Goal: Task Accomplishment & Management: Manage account settings

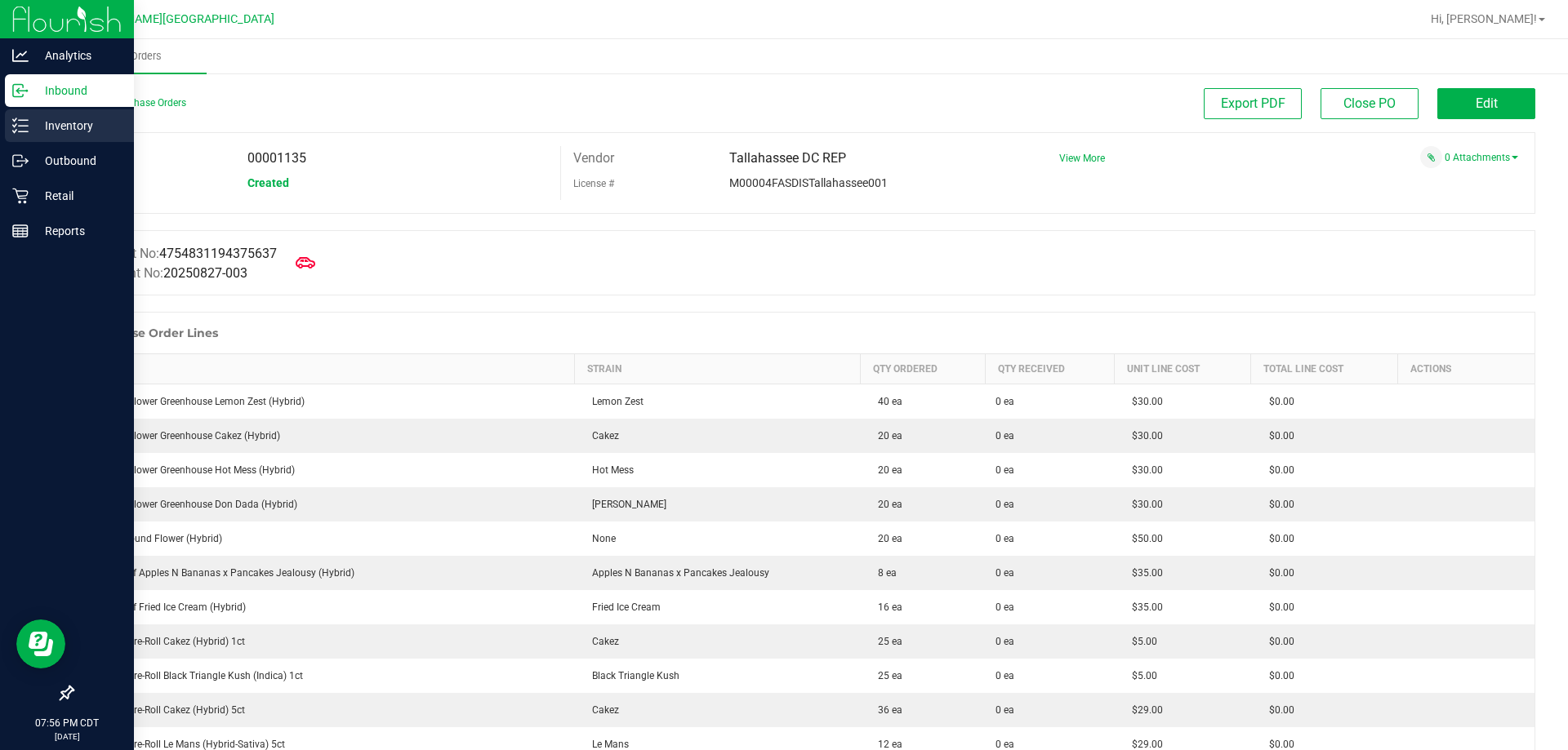
click at [15, 125] on icon at bounding box center [14, 125] width 3 height 3
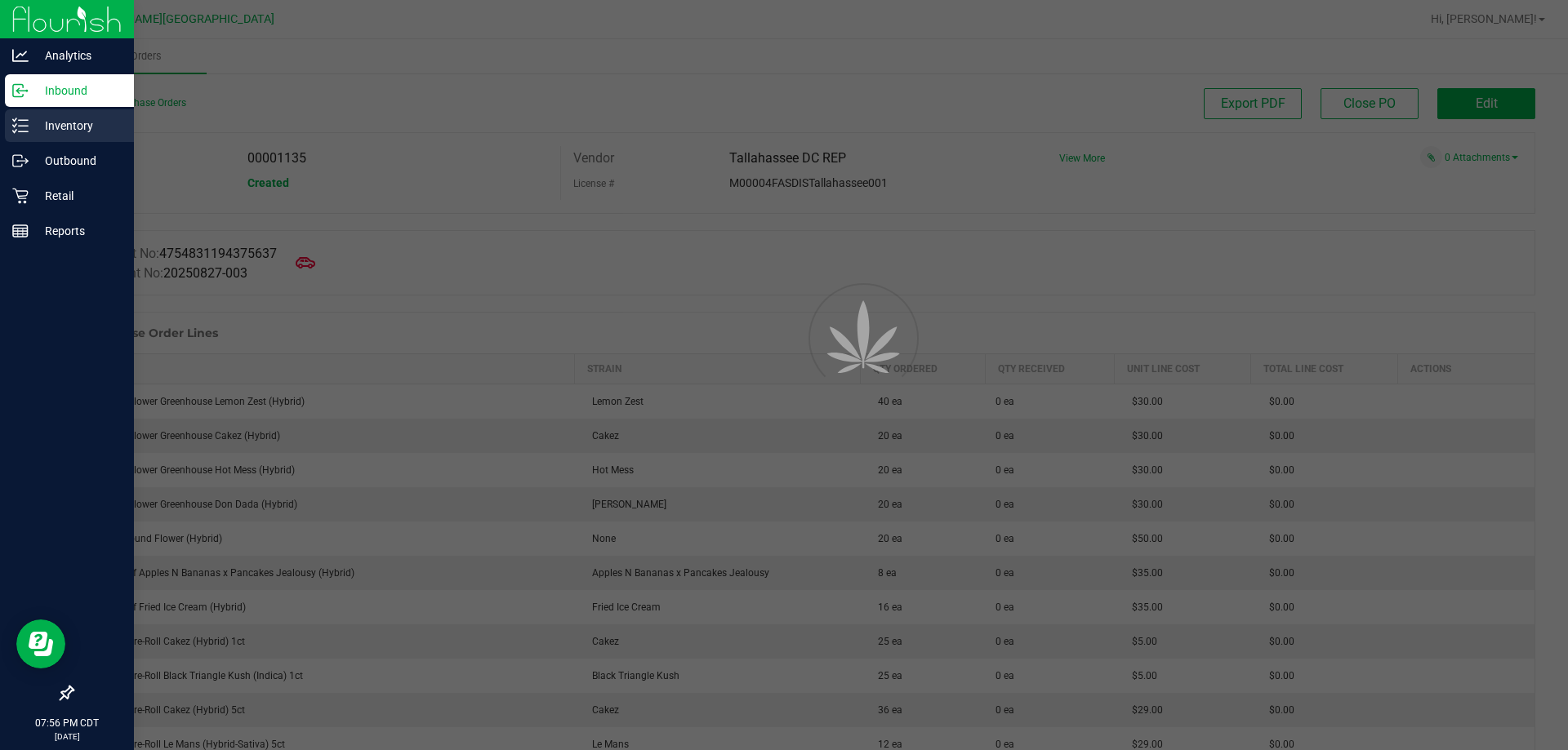
click at [15, 125] on icon at bounding box center [14, 125] width 3 height 3
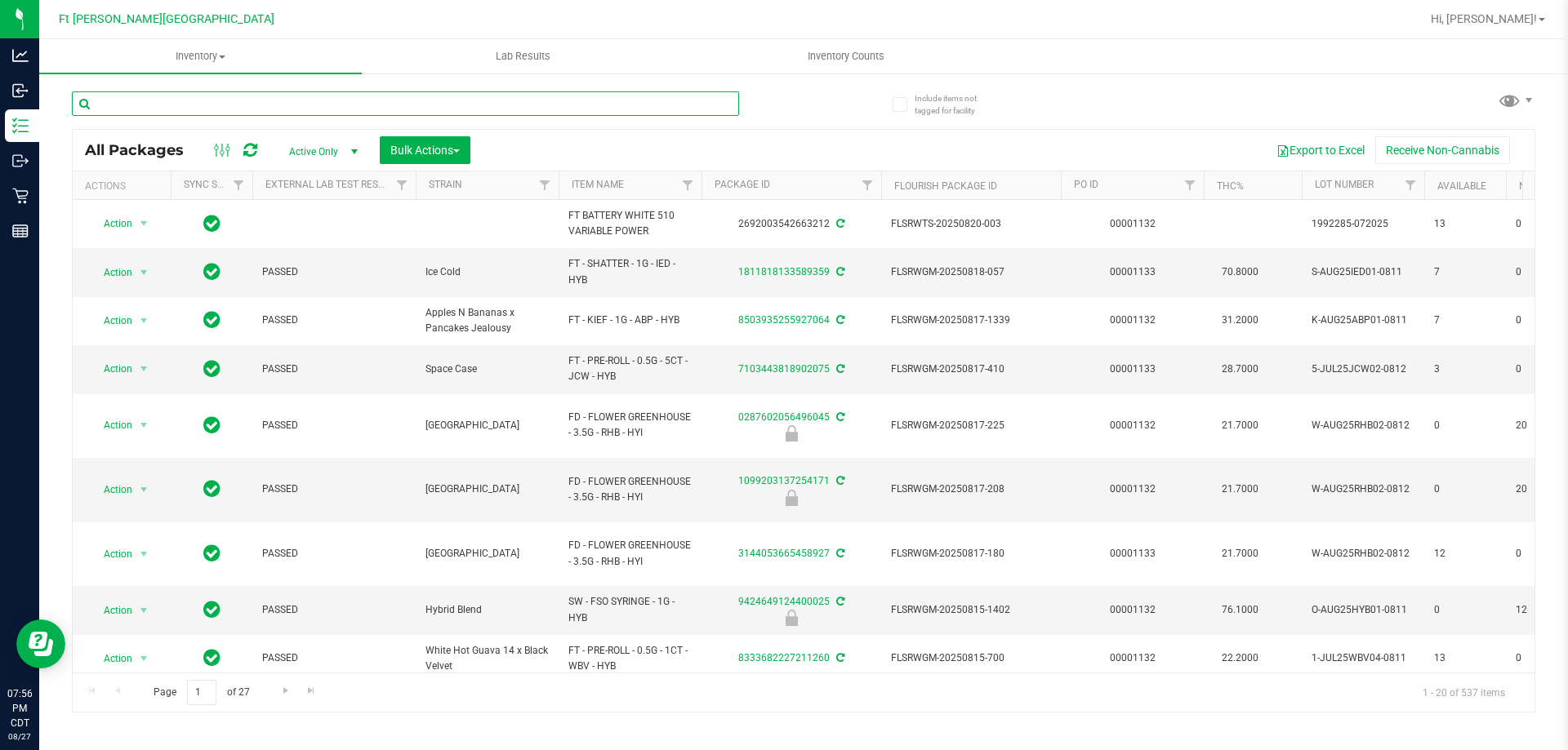
click at [285, 103] on input "text" at bounding box center [405, 103] width 667 height 24
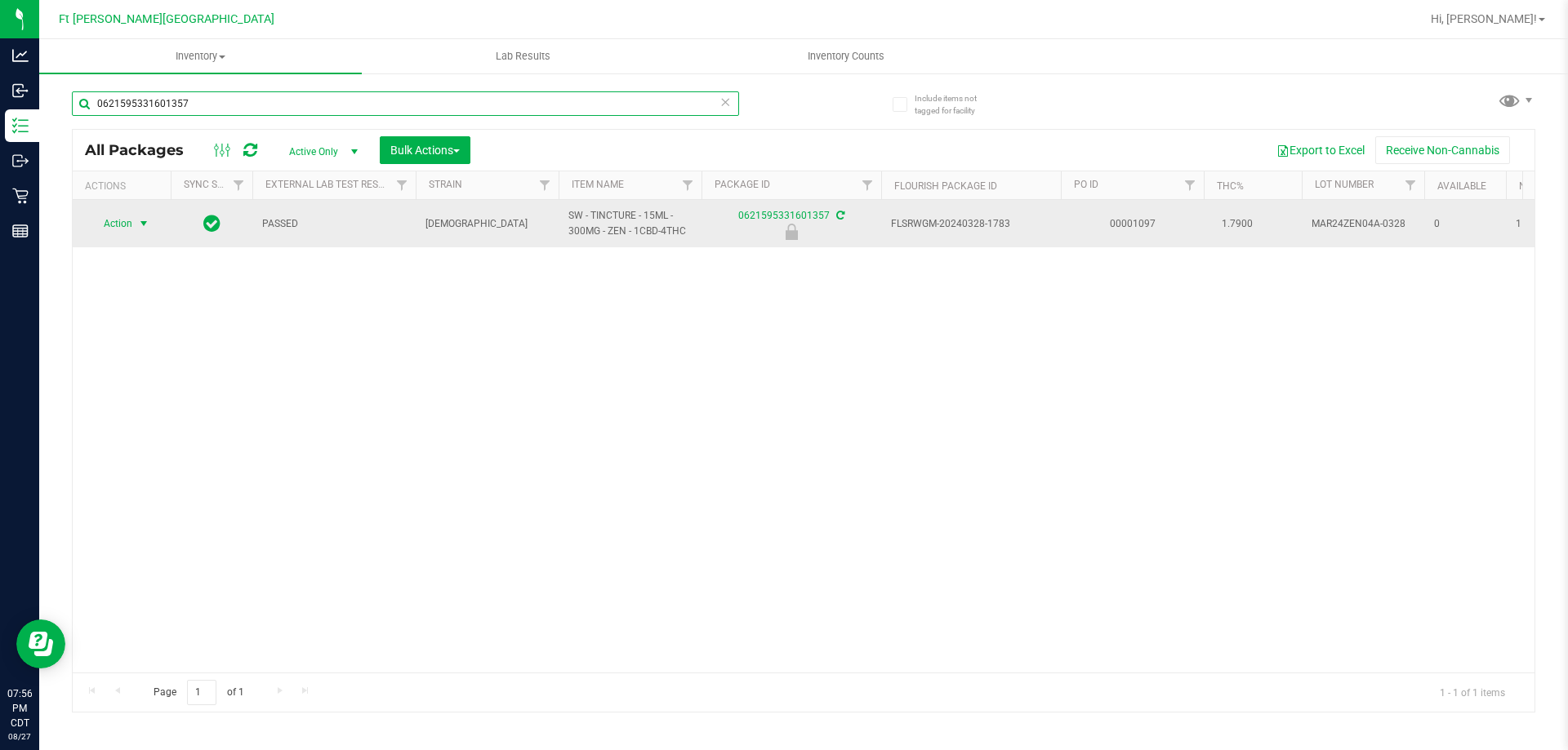
type input "0621595331601357"
click at [124, 229] on span "Action" at bounding box center [111, 223] width 44 height 23
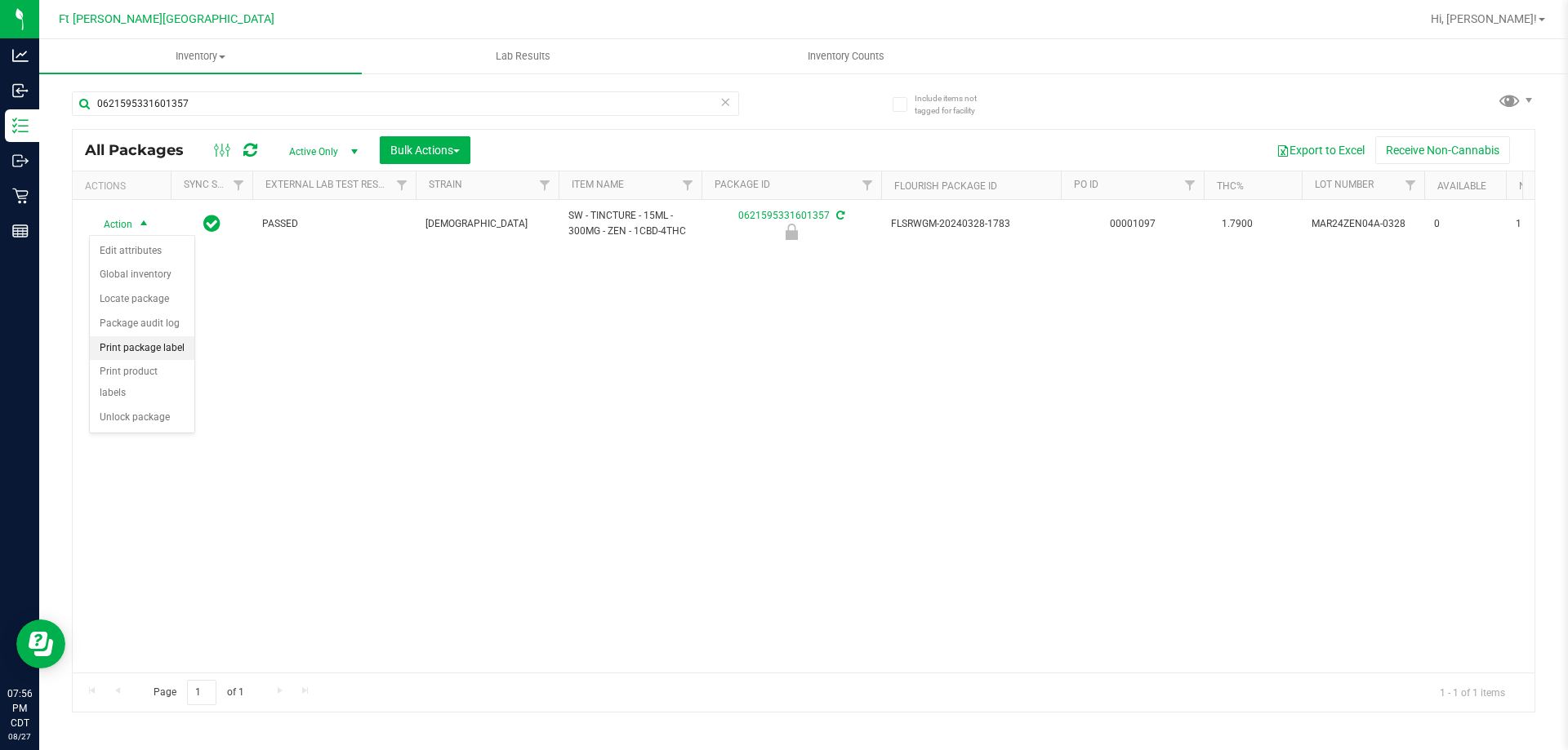
click at [149, 345] on li "Print package label" at bounding box center [142, 348] width 105 height 24
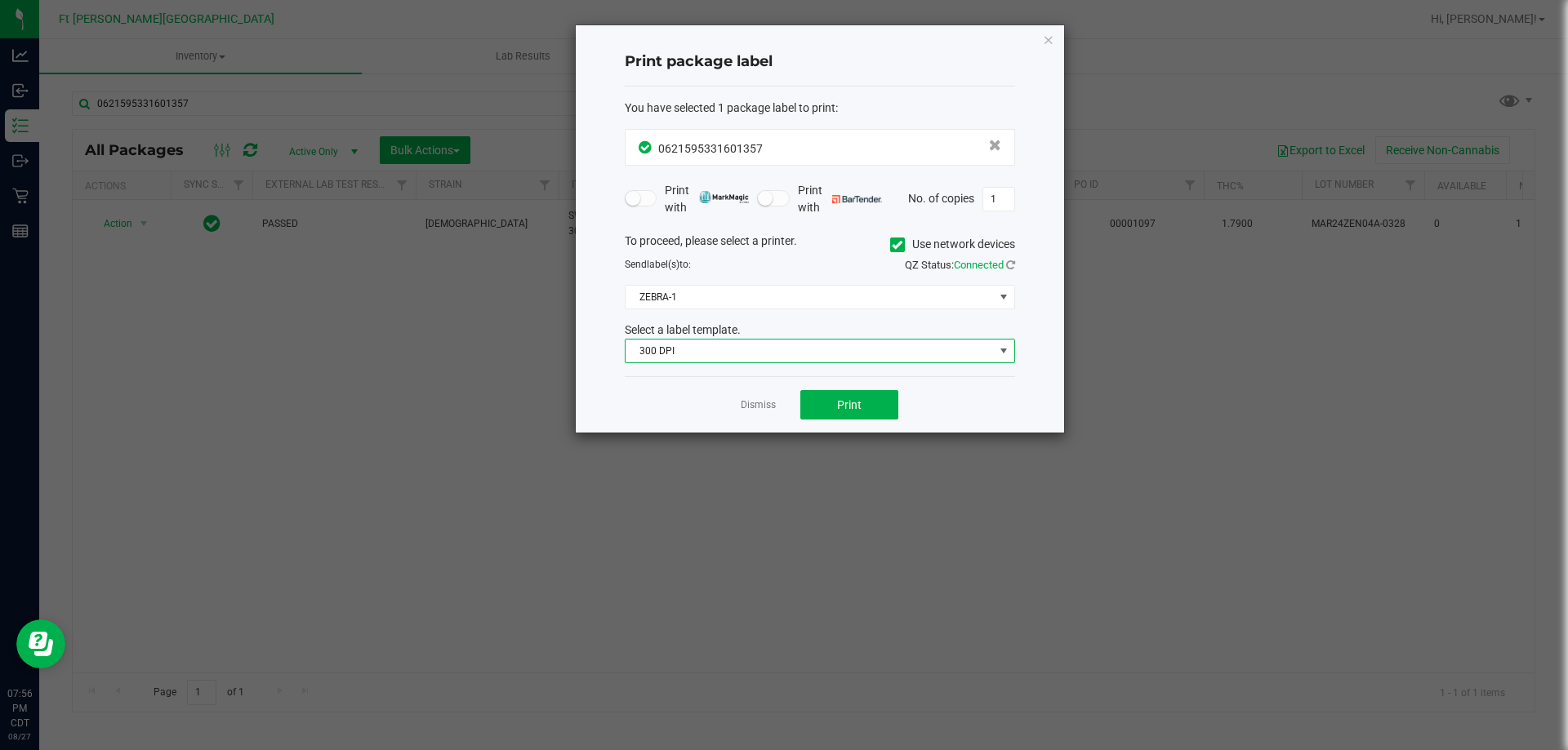
click at [753, 348] on span "300 DPI" at bounding box center [809, 351] width 368 height 23
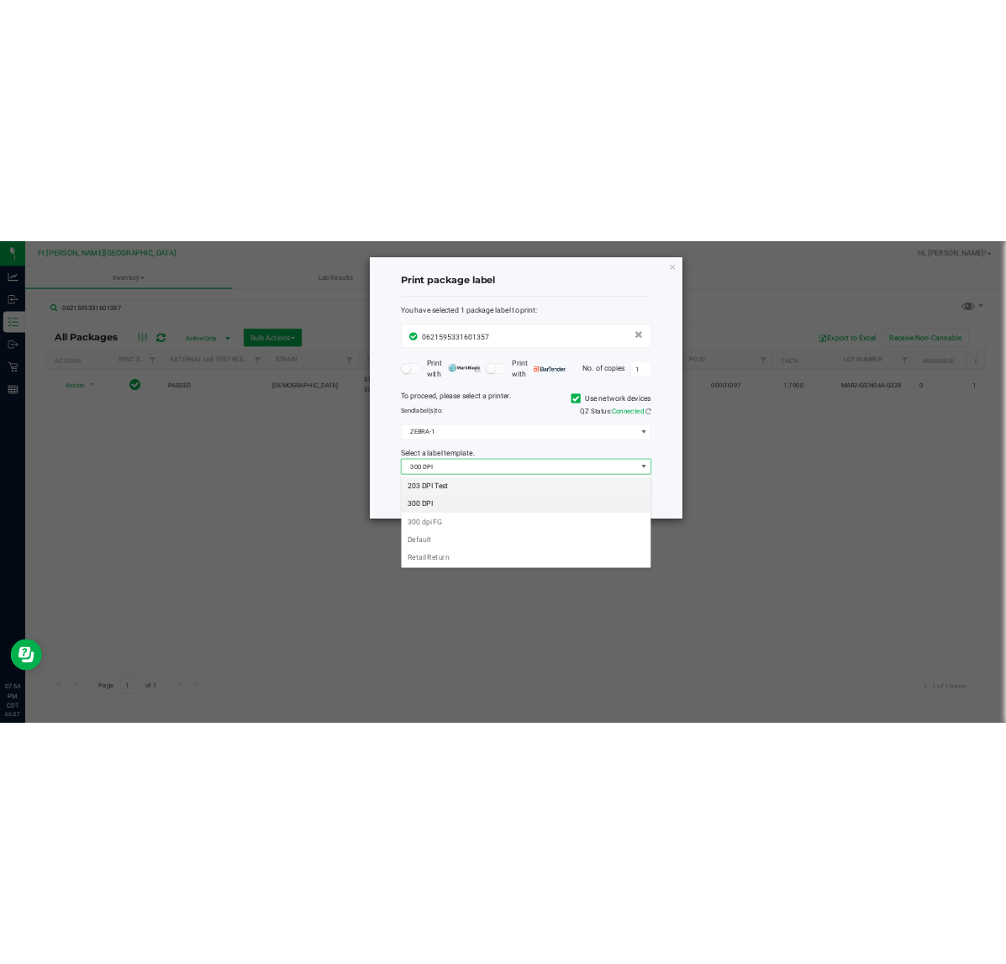
scroll to position [25, 402]
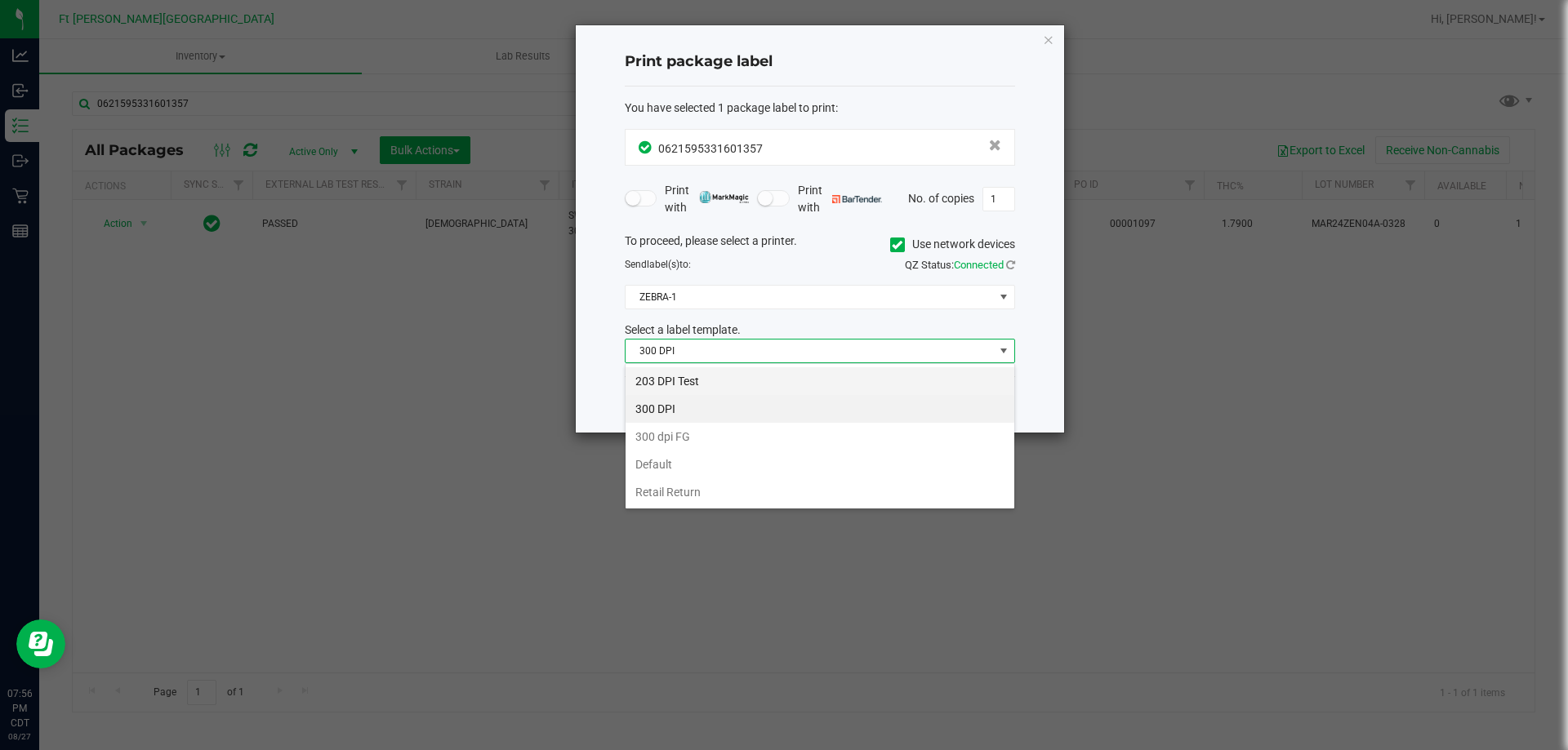
click at [738, 377] on li "203 DPI Test" at bounding box center [819, 381] width 389 height 28
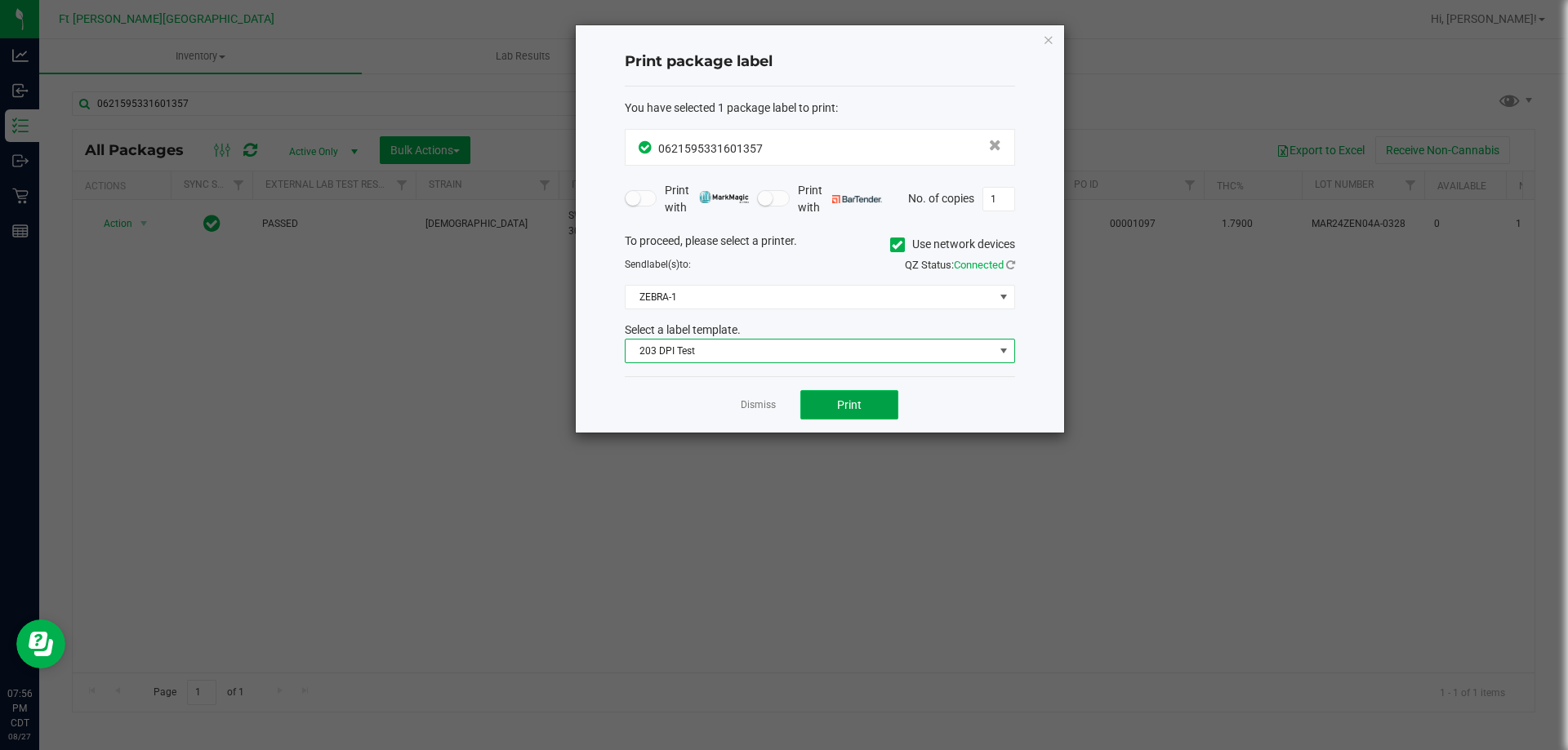
click at [830, 402] on button "Print" at bounding box center [849, 405] width 98 height 29
click at [757, 408] on link "Dismiss" at bounding box center [758, 405] width 35 height 14
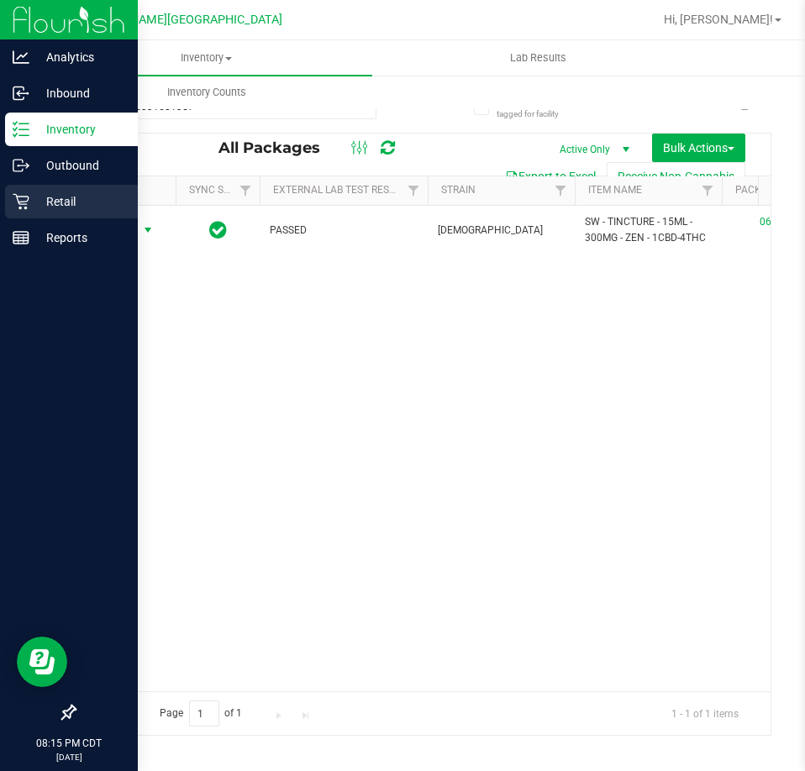
click at [28, 211] on div "Retail" at bounding box center [71, 202] width 133 height 34
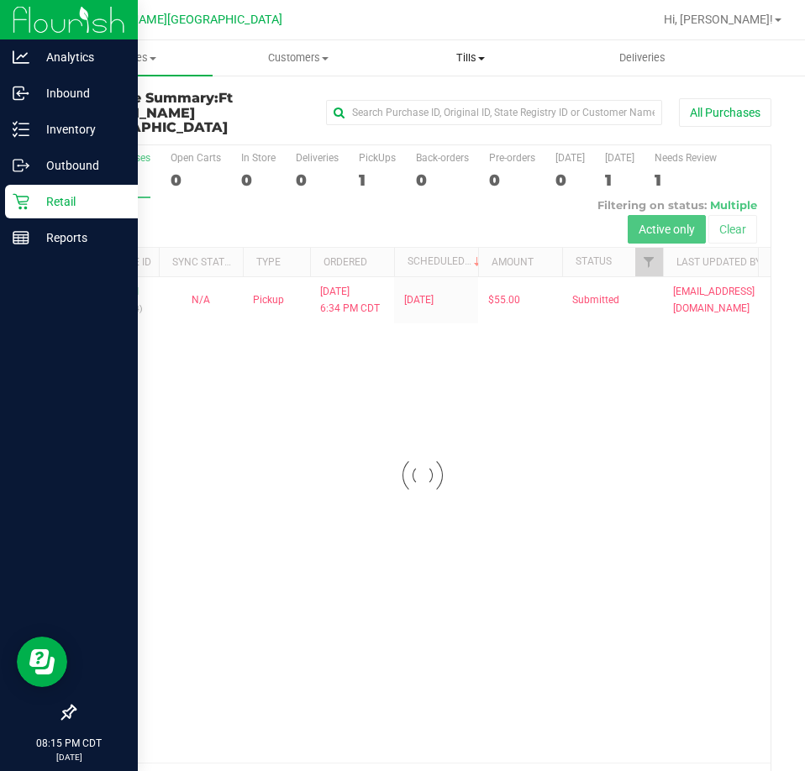
click at [488, 60] on span "Tills" at bounding box center [471, 57] width 171 height 15
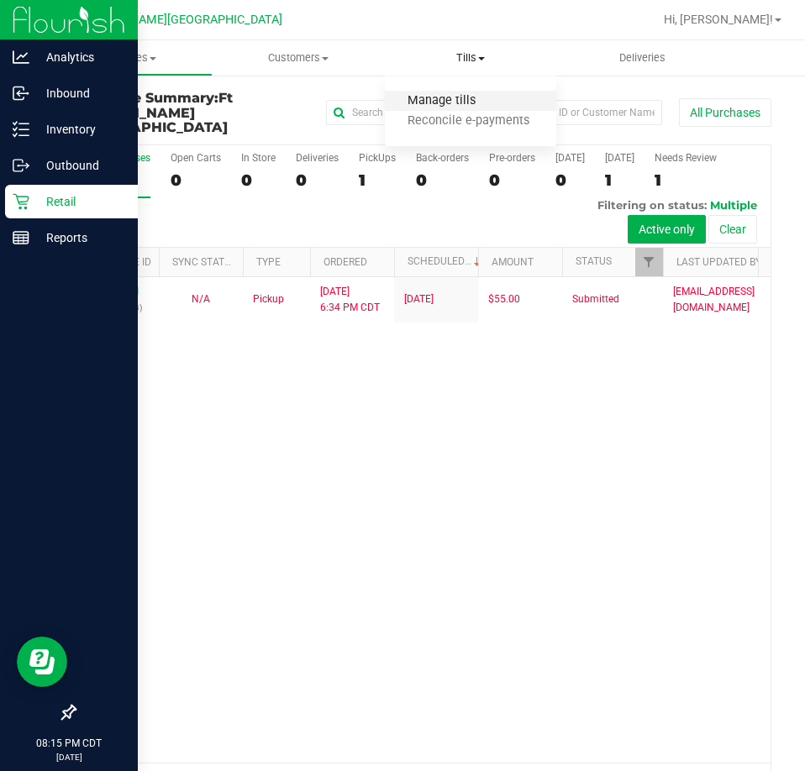
click at [417, 98] on span "Manage tills" at bounding box center [441, 101] width 113 height 14
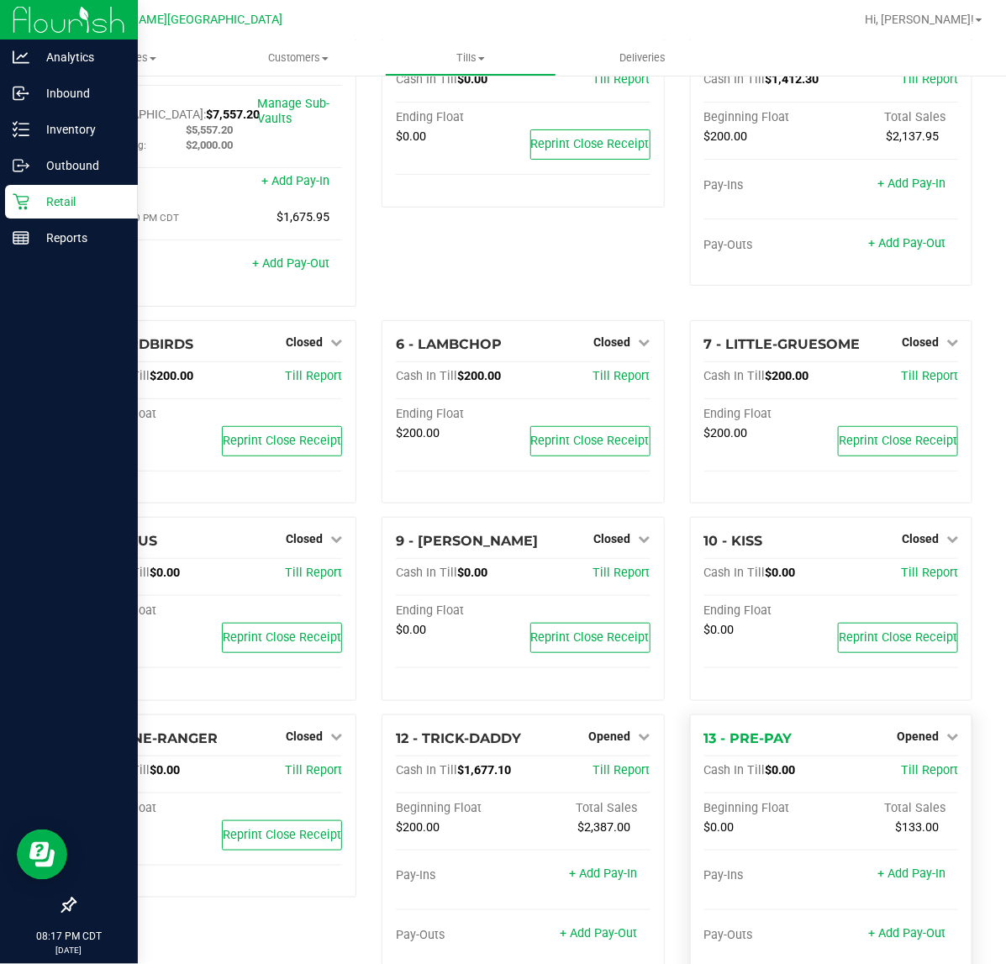
scroll to position [105, 0]
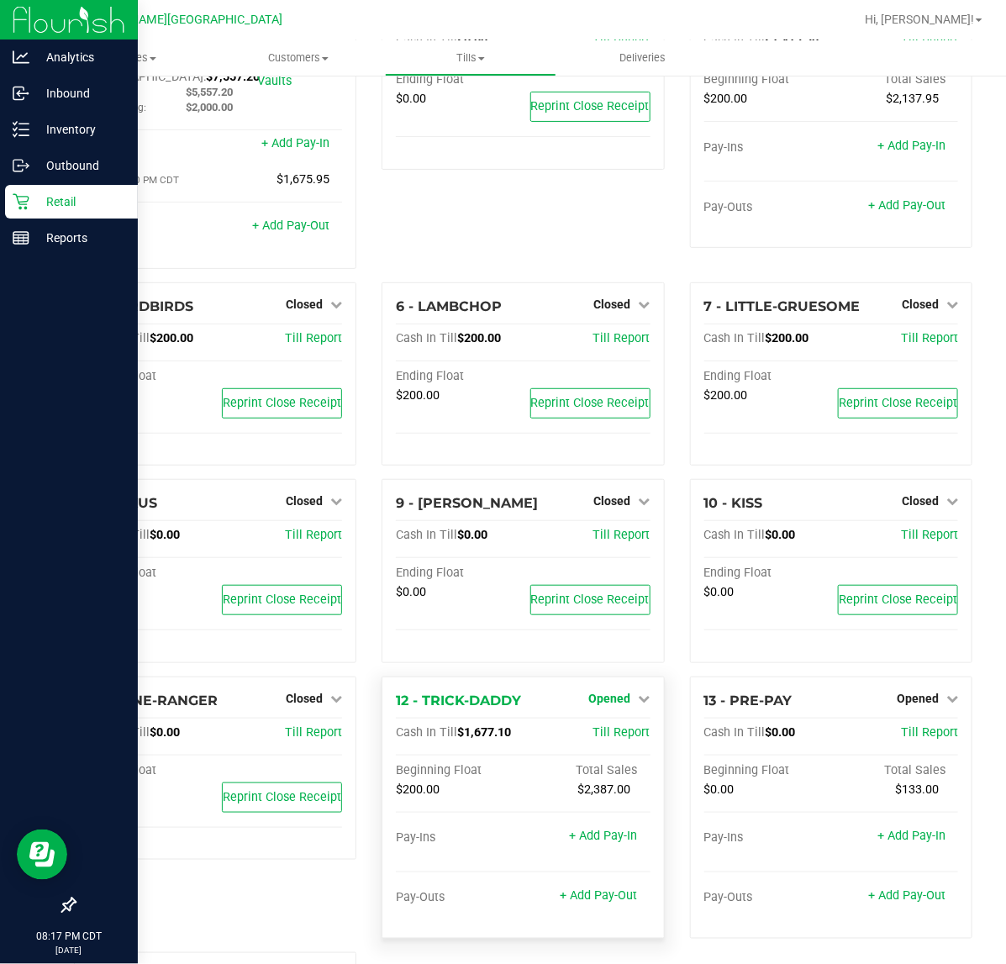
click at [602, 691] on span "Opened" at bounding box center [610, 697] width 42 height 13
click at [613, 726] on link "Close Till" at bounding box center [611, 732] width 45 height 13
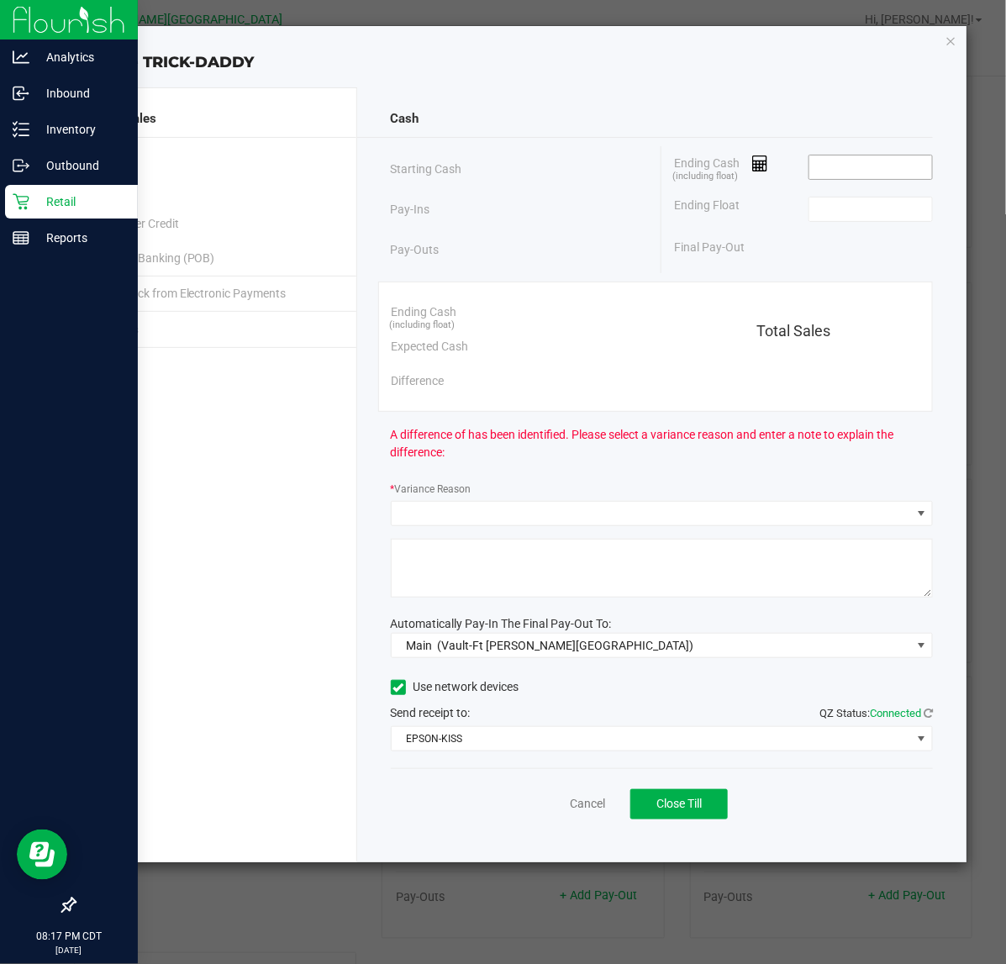
click at [832, 164] on input at bounding box center [870, 167] width 123 height 24
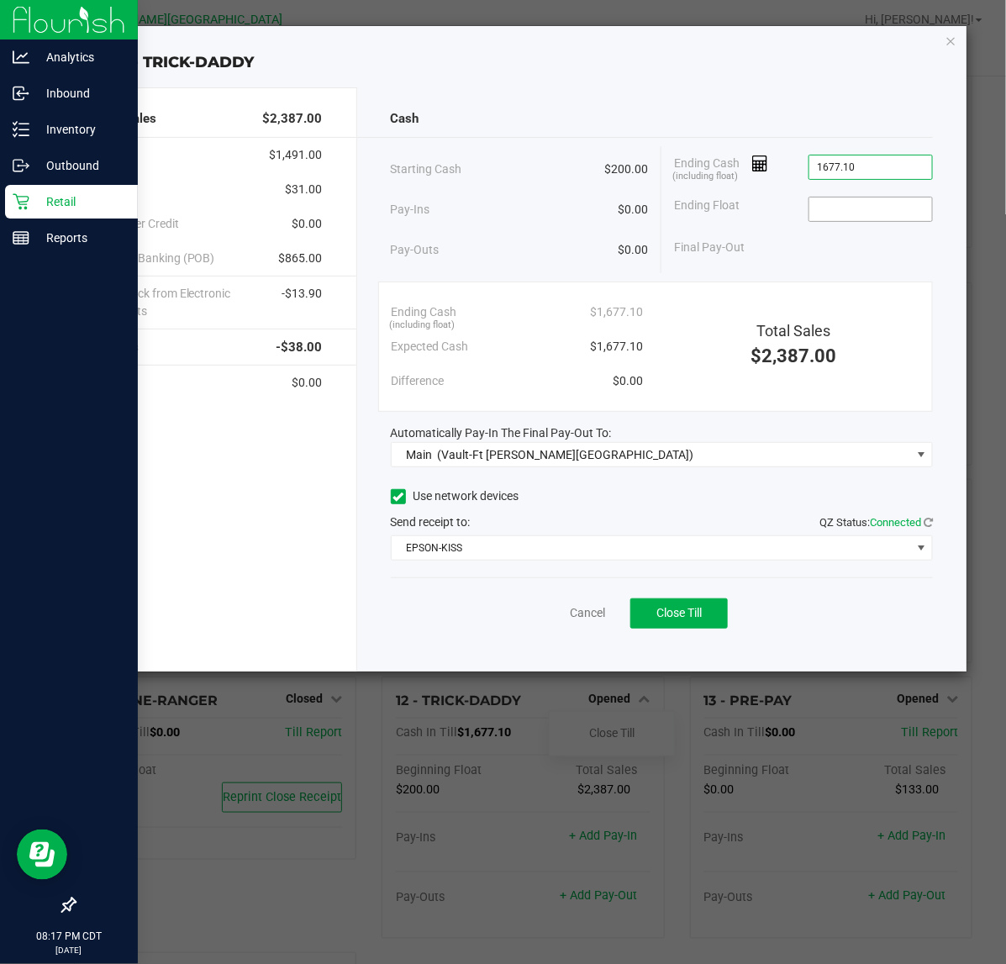
type input "$1,677.10"
click at [846, 208] on input at bounding box center [870, 209] width 123 height 24
type input "$200.00"
click at [657, 617] on span "Close Till" at bounding box center [678, 612] width 45 height 13
click at [548, 618] on link "Dismiss" at bounding box center [550, 613] width 40 height 18
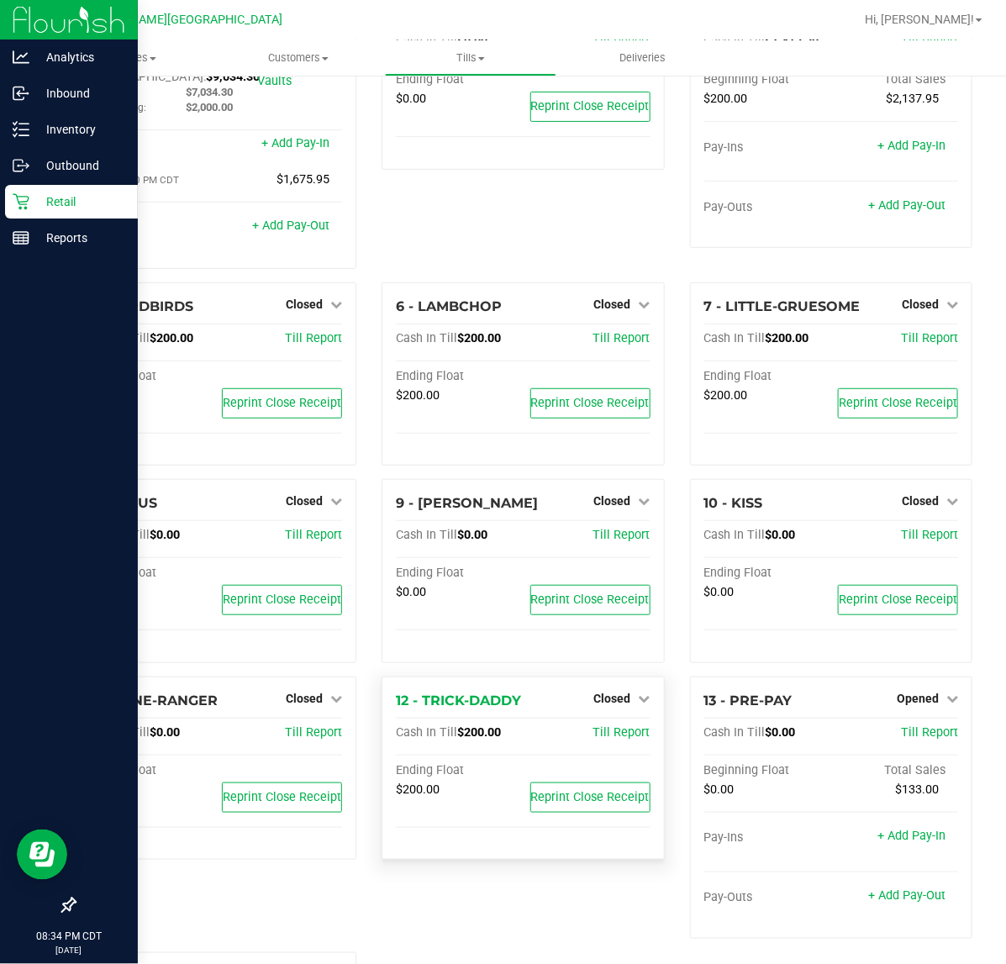
scroll to position [0, 0]
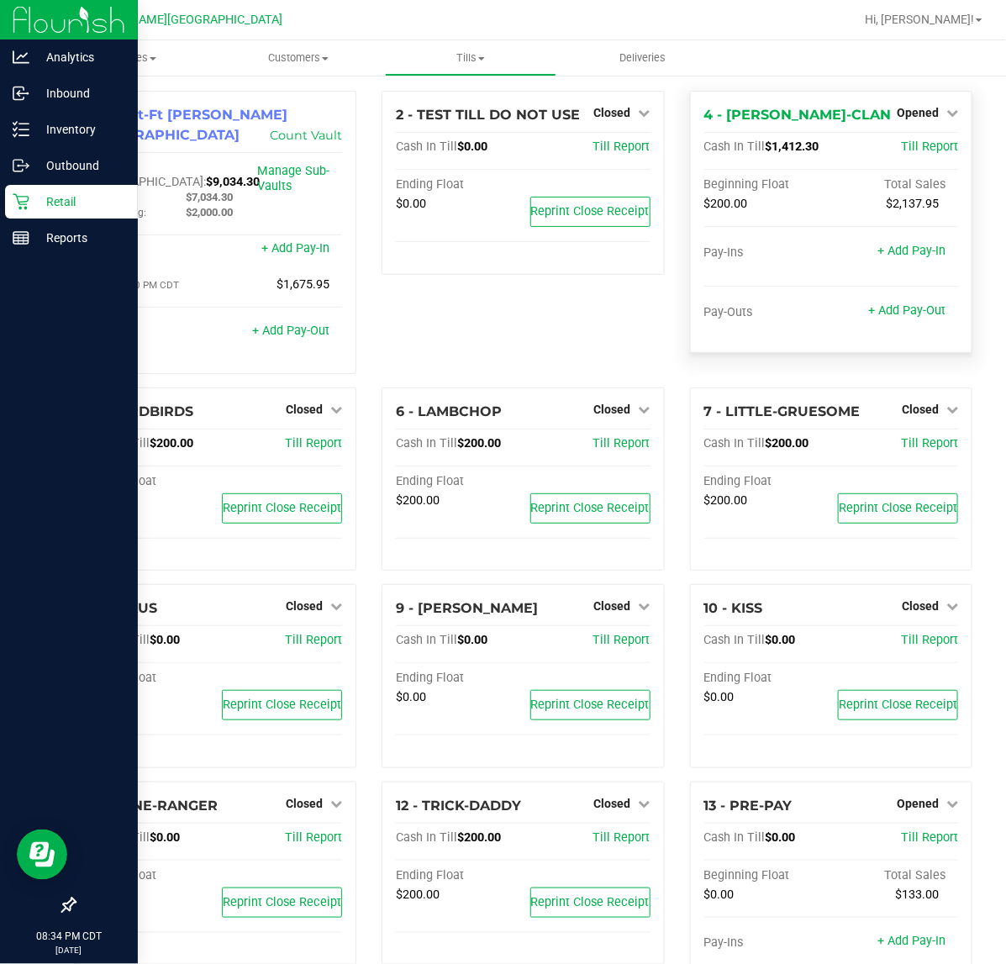
click at [912, 98] on div "4 - [PERSON_NAME]-CLAN Opened Close Till Cash In Till $1,412.30 Till Report Beg…" at bounding box center [831, 222] width 282 height 262
click at [912, 106] on span "Opened" at bounding box center [917, 112] width 42 height 13
click at [910, 147] on link "Close Till" at bounding box center [918, 147] width 45 height 13
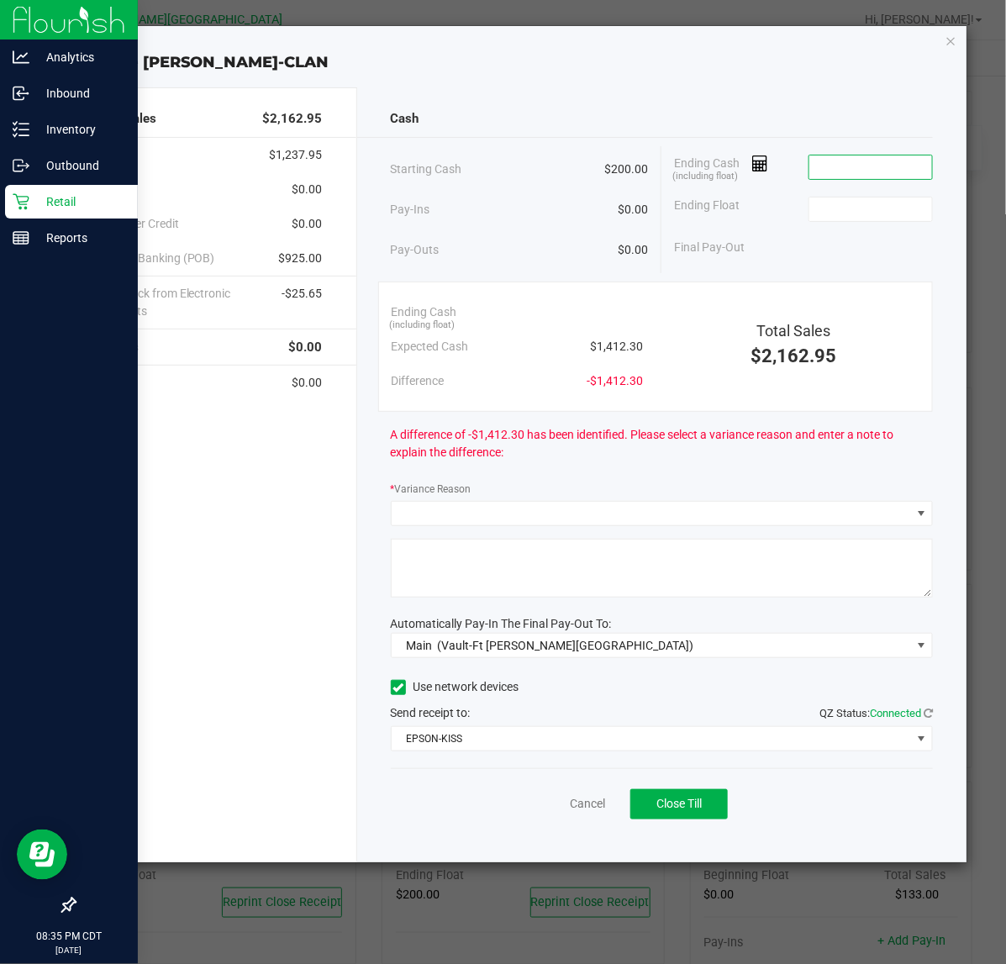
click at [833, 165] on input at bounding box center [870, 167] width 123 height 24
type input "1411.25"
drag, startPoint x: 869, startPoint y: 165, endPoint x: 506, endPoint y: 116, distance: 367.1
click at [506, 116] on div "Cash Starting Cash $200.00 Pay-Ins $0.00 Pay-Outs $0.00 Ending Cash (including …" at bounding box center [662, 474] width 610 height 775
type input "$1,411.25"
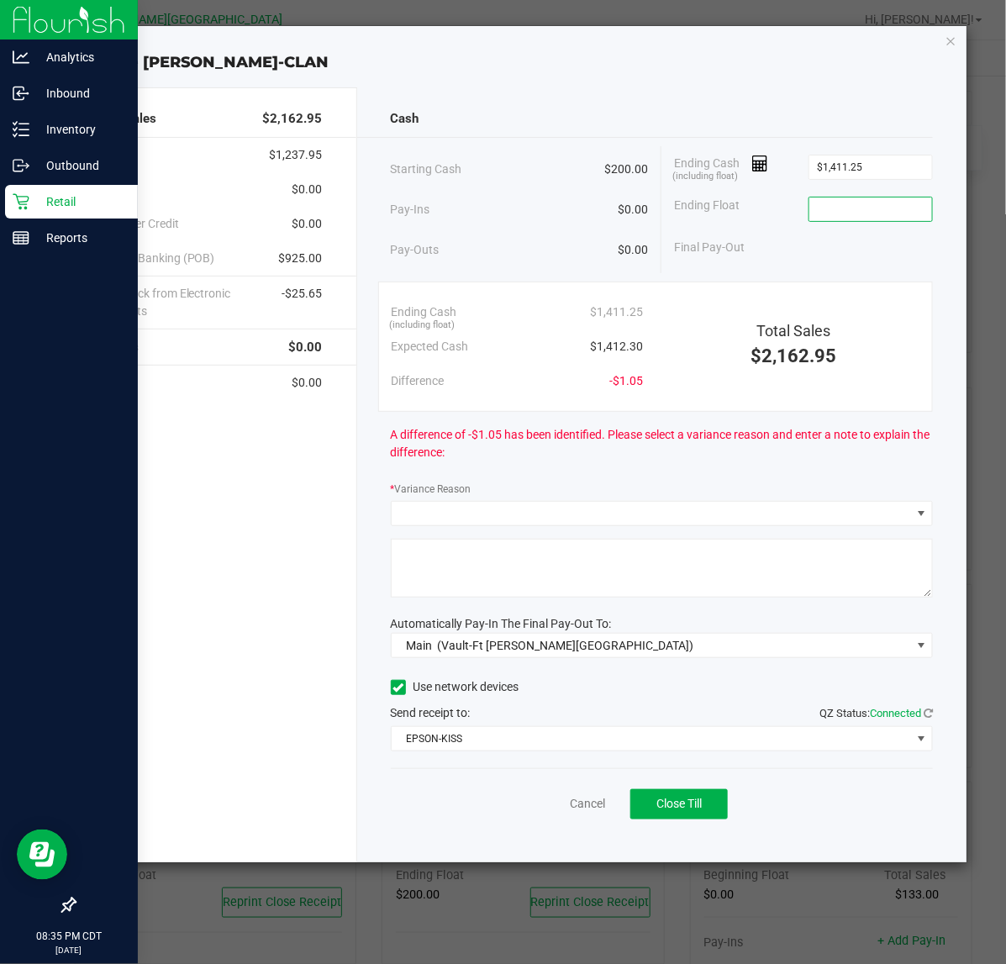
click at [922, 204] on input at bounding box center [870, 209] width 123 height 24
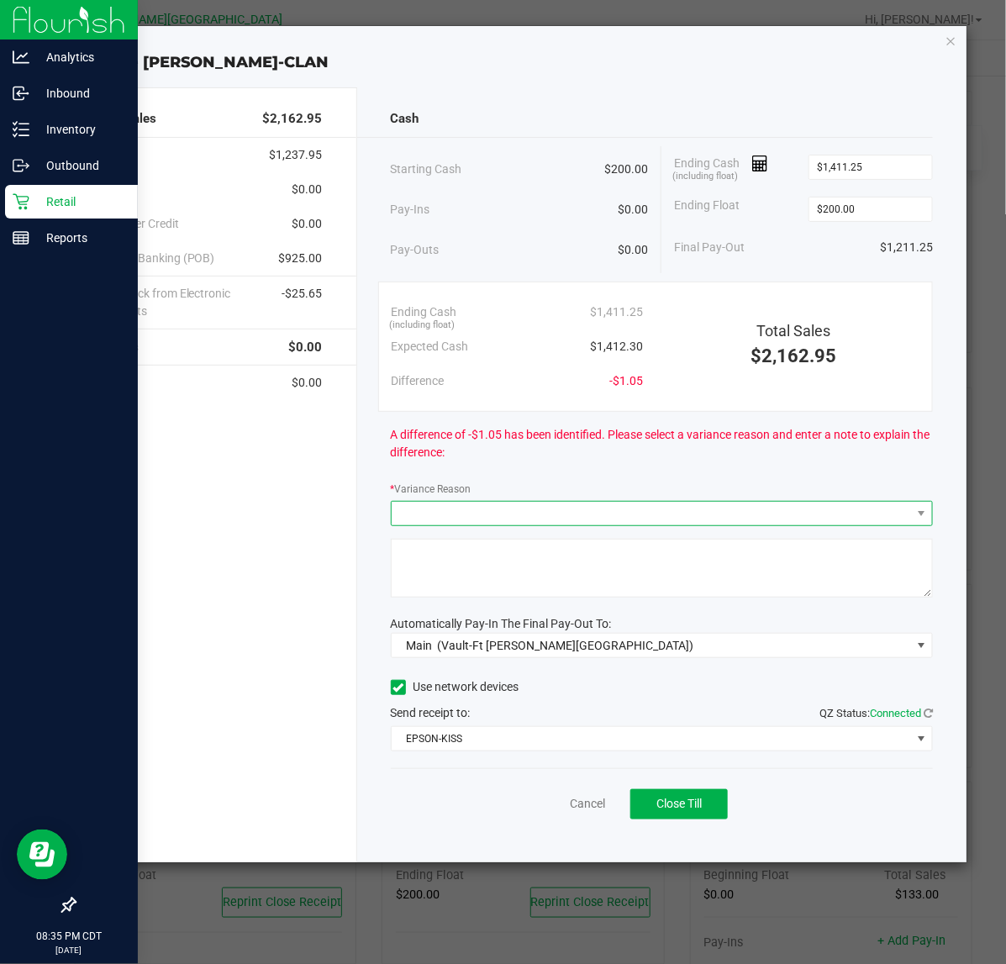
type input "$200.00"
click at [511, 523] on span at bounding box center [651, 514] width 520 height 24
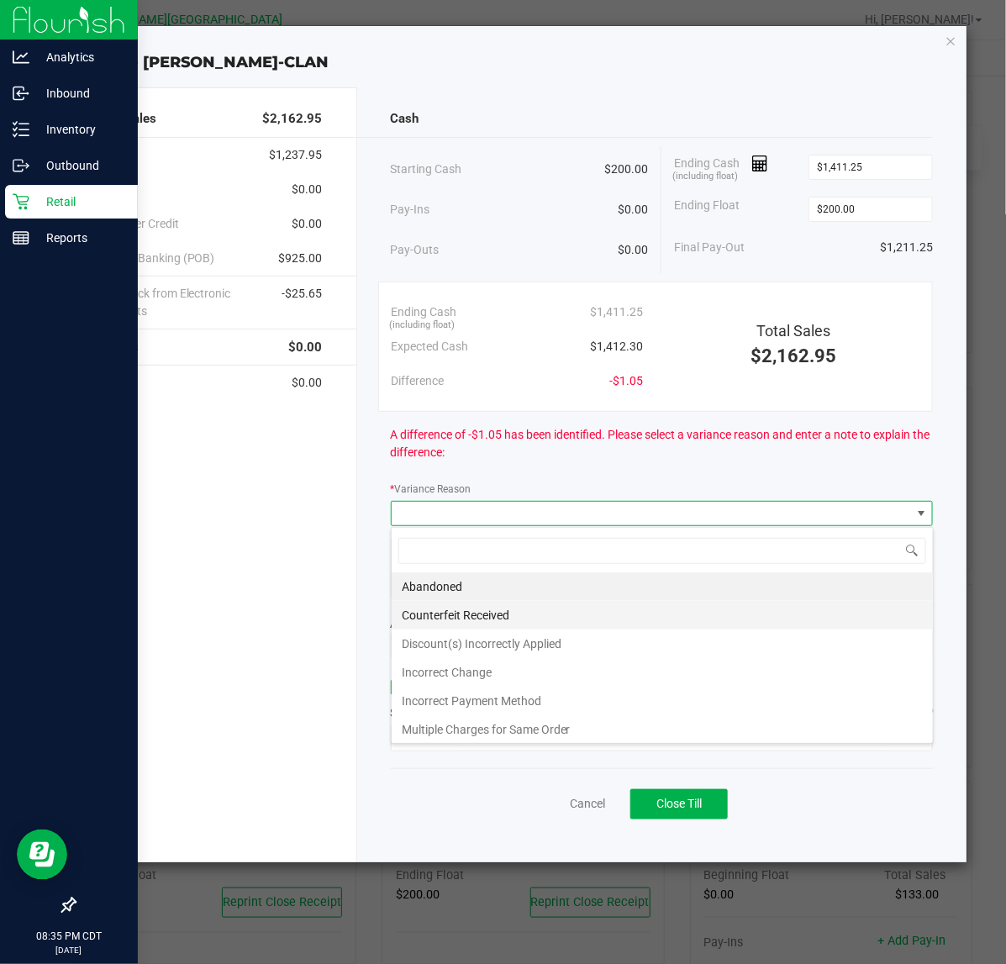
scroll to position [26, 542]
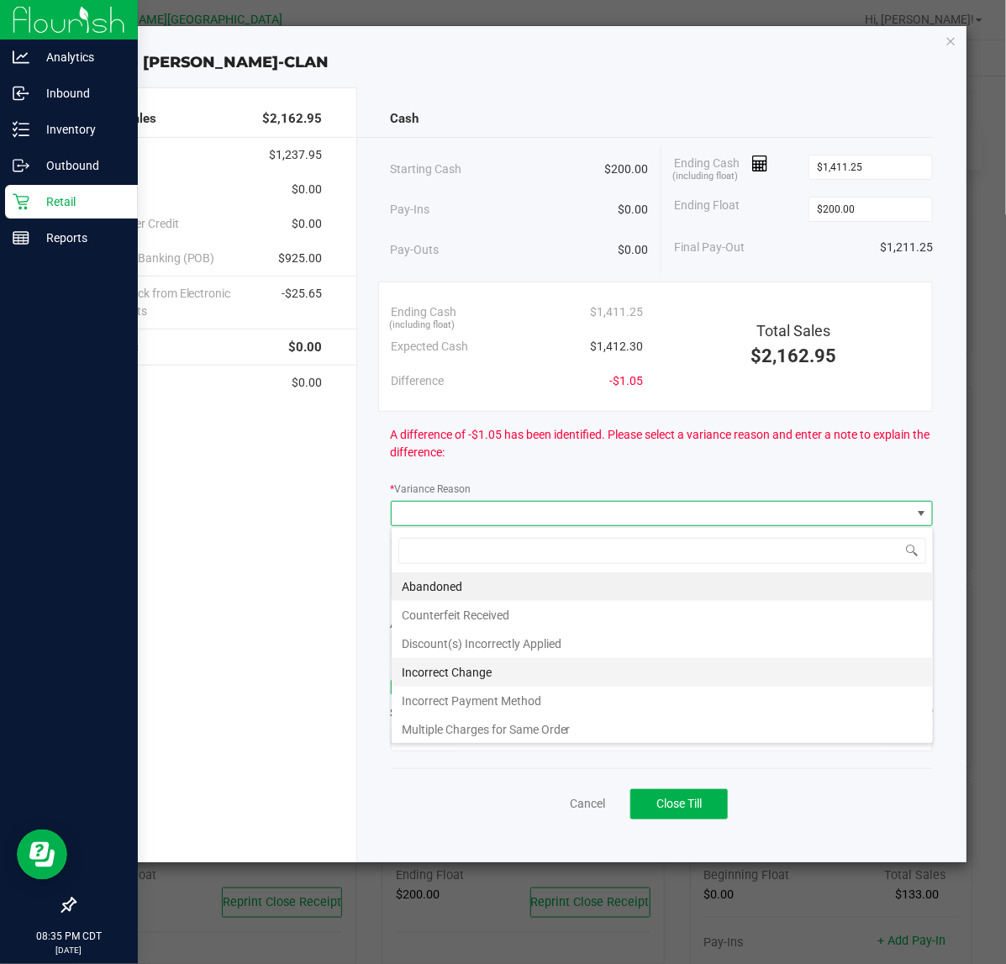
click at [492, 673] on li "Incorrect Change" at bounding box center [661, 672] width 541 height 29
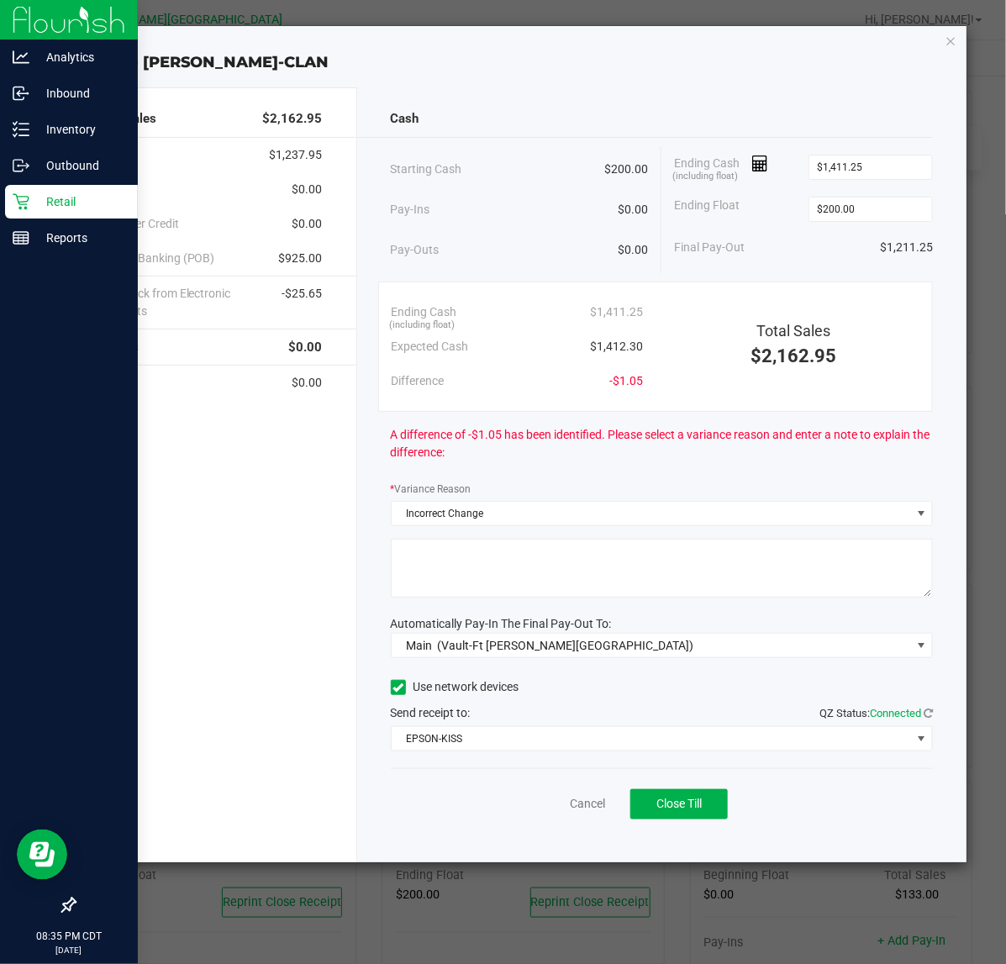
click at [502, 533] on div "Cash Starting Cash $200.00 Pay-Ins $0.00 Pay-Outs $0.00 Ending Cash (including …" at bounding box center [662, 474] width 610 height 775
click at [506, 549] on textarea at bounding box center [662, 567] width 543 height 59
type textarea "-1.05 incorrect change given"
click at [681, 771] on span "Close Till" at bounding box center [678, 802] width 45 height 13
click at [538, 771] on link "Dismiss" at bounding box center [550, 804] width 40 height 18
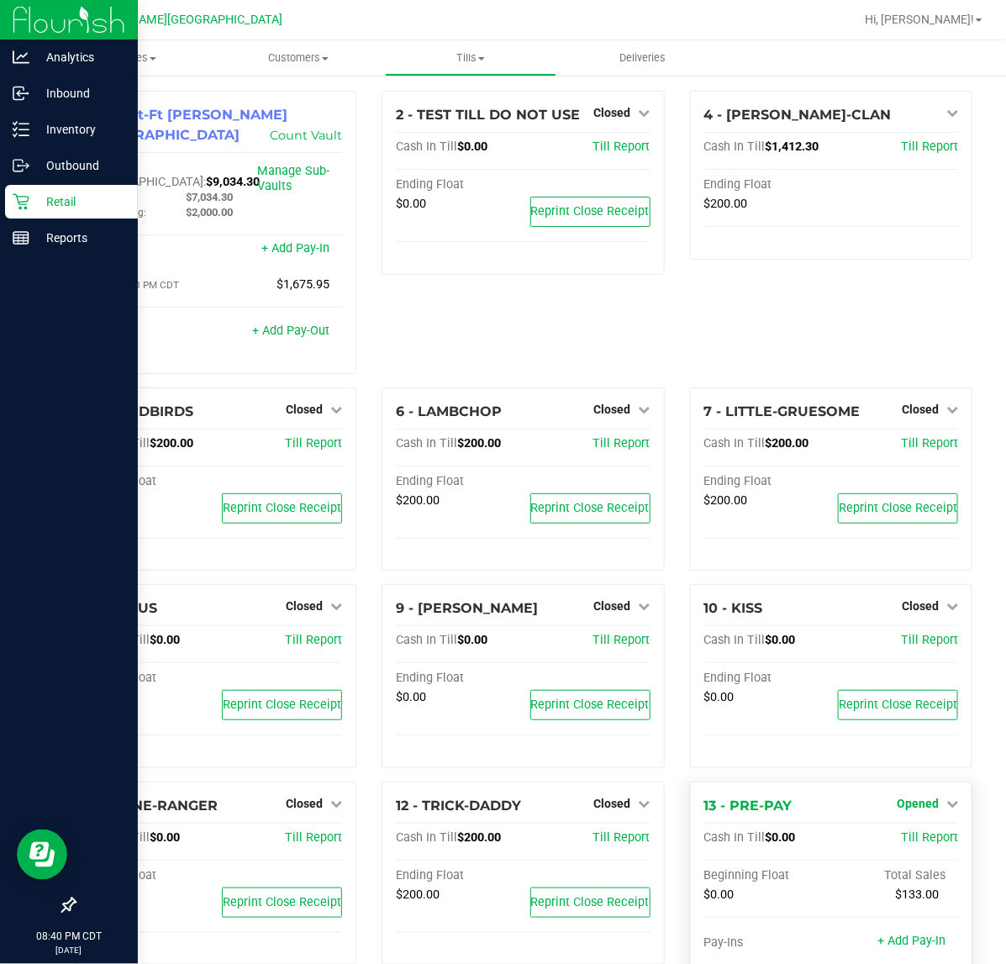
click at [916, 771] on span "Opened" at bounding box center [917, 802] width 42 height 13
click at [901, 771] on link "Close Till" at bounding box center [918, 837] width 45 height 13
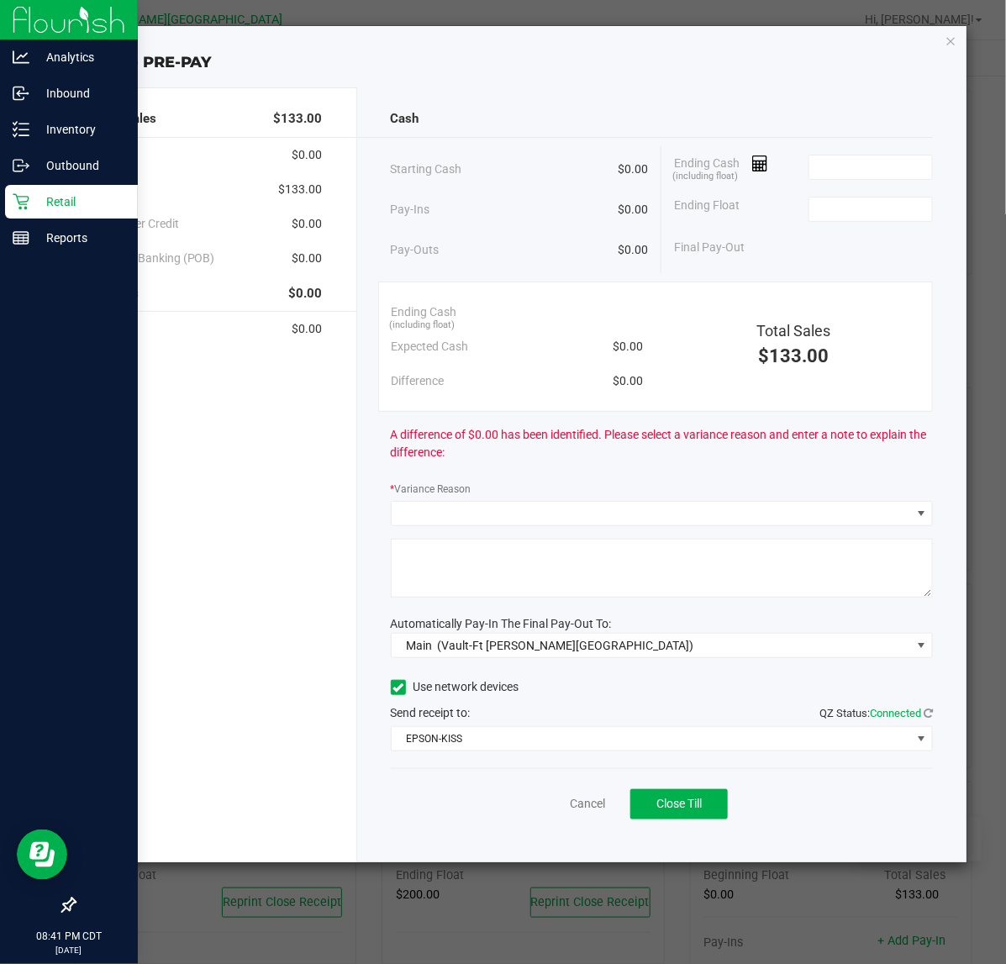
click at [880, 148] on div "Ending Cash (including float)" at bounding box center [803, 167] width 259 height 42
click at [876, 160] on input at bounding box center [870, 167] width 123 height 24
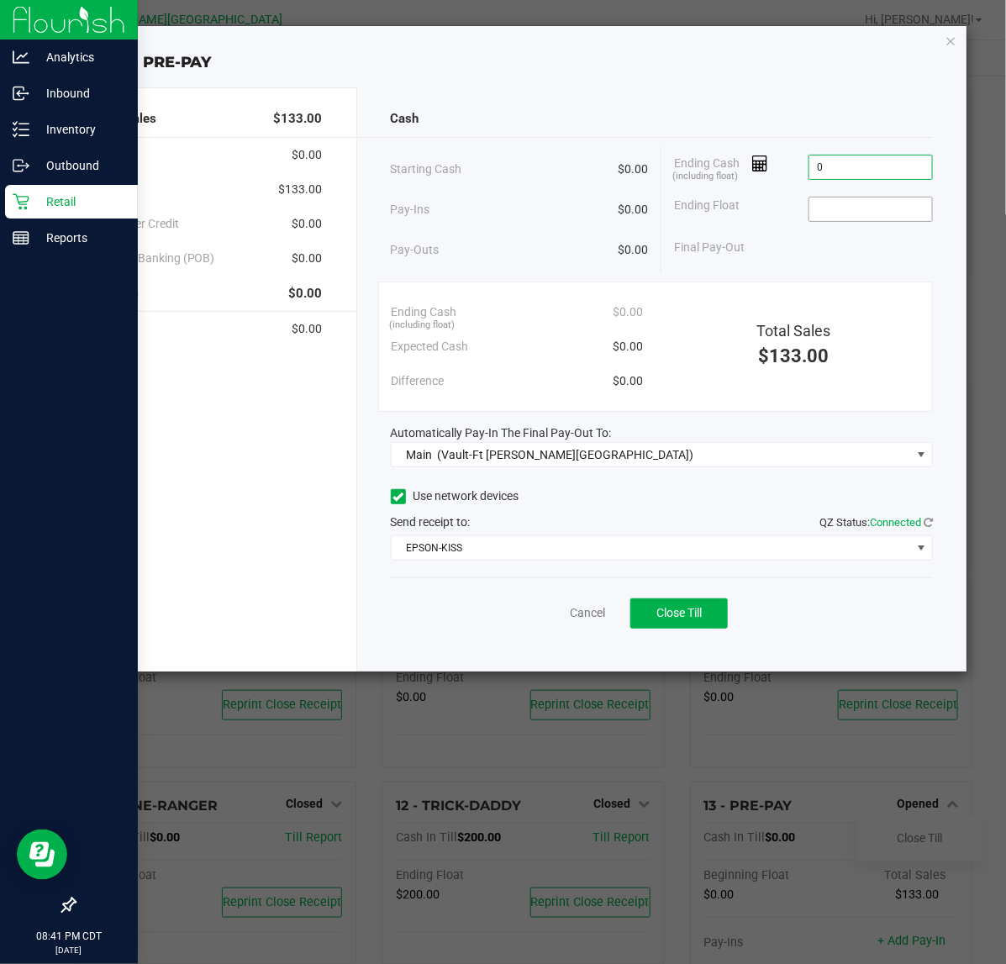
type input "$0.00"
click at [885, 207] on input at bounding box center [870, 209] width 123 height 24
type input "$0.00"
click at [679, 622] on button "Close Till" at bounding box center [678, 613] width 97 height 30
click at [952, 35] on icon "button" at bounding box center [951, 40] width 12 height 20
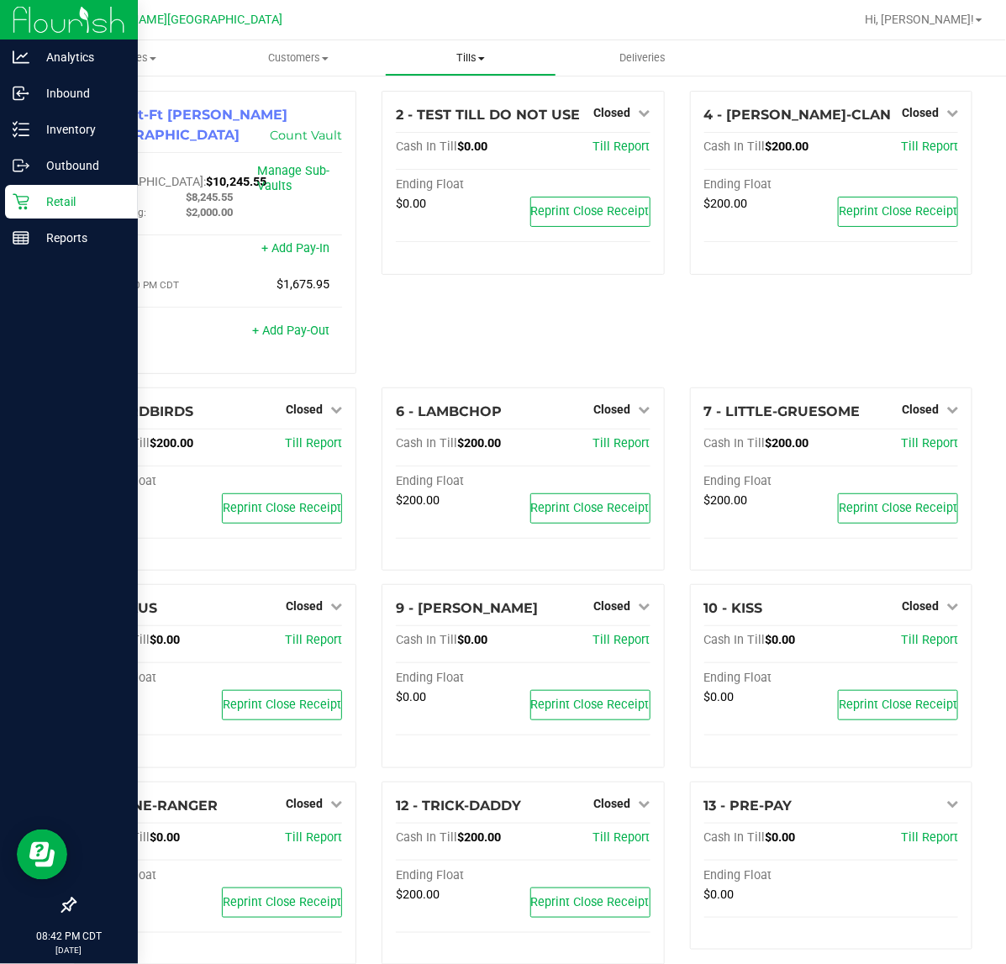
click at [450, 52] on span "Tills" at bounding box center [471, 57] width 171 height 15
click at [442, 118] on span "Reconcile e-payments" at bounding box center [468, 121] width 167 height 14
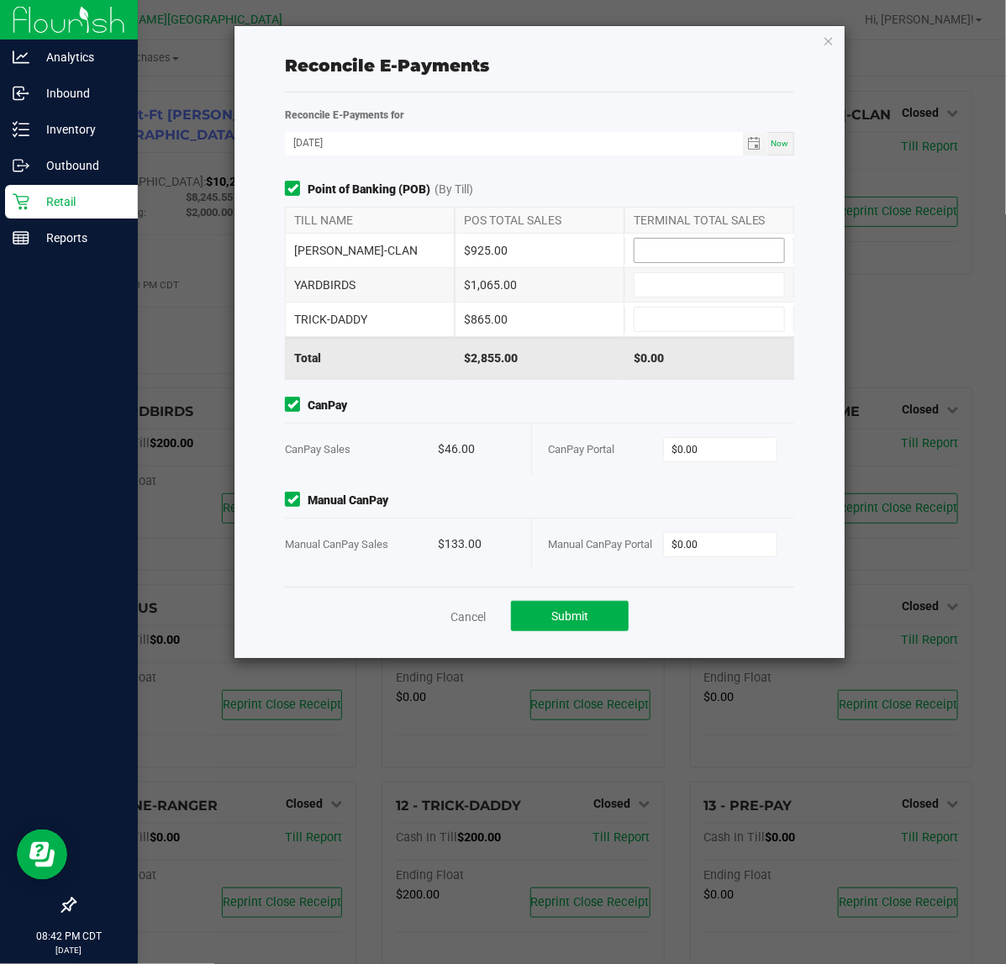
click at [660, 253] on input at bounding box center [709, 251] width 150 height 24
type input "$925.00"
click at [677, 281] on input at bounding box center [709, 285] width 150 height 24
type input "$1,065.00"
click at [691, 316] on input at bounding box center [709, 319] width 150 height 24
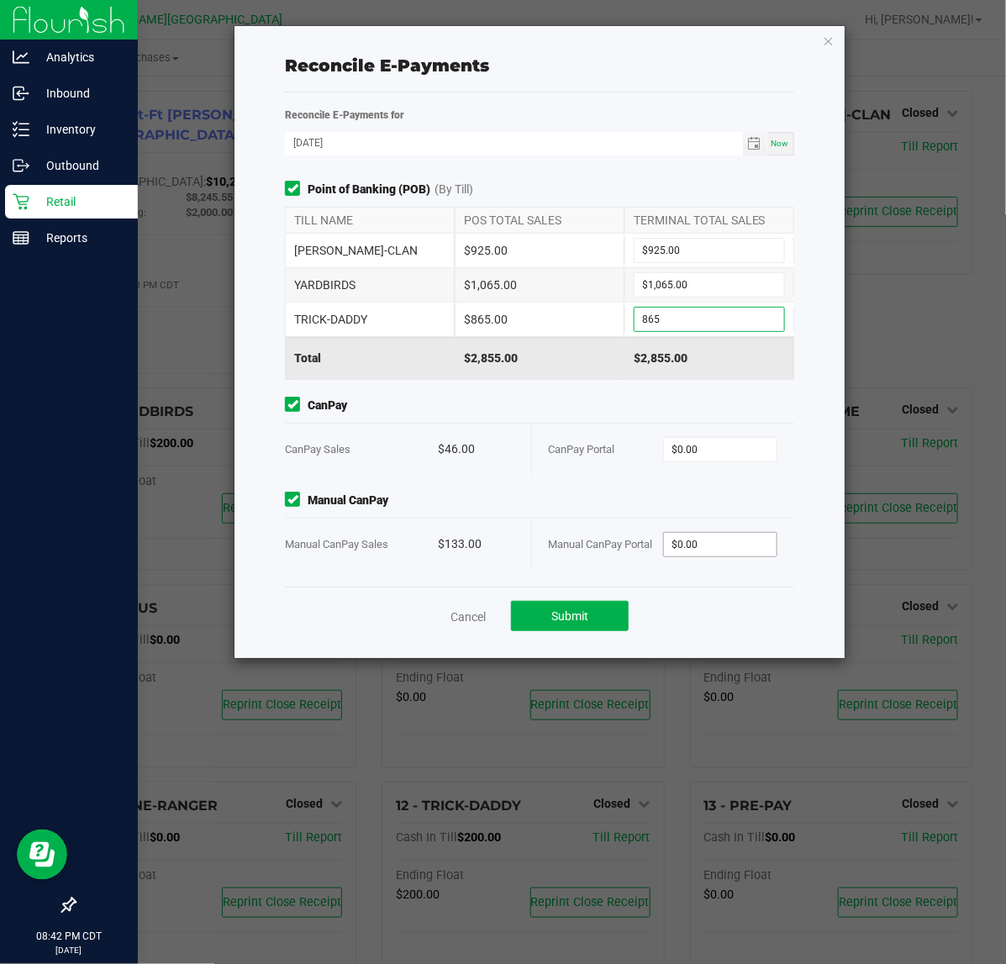
type input "$865.00"
click at [727, 542] on input "0" at bounding box center [720, 545] width 113 height 24
type input "$133.00"
click at [666, 413] on span "CanPay" at bounding box center [539, 406] width 508 height 18
type input "$46.00"
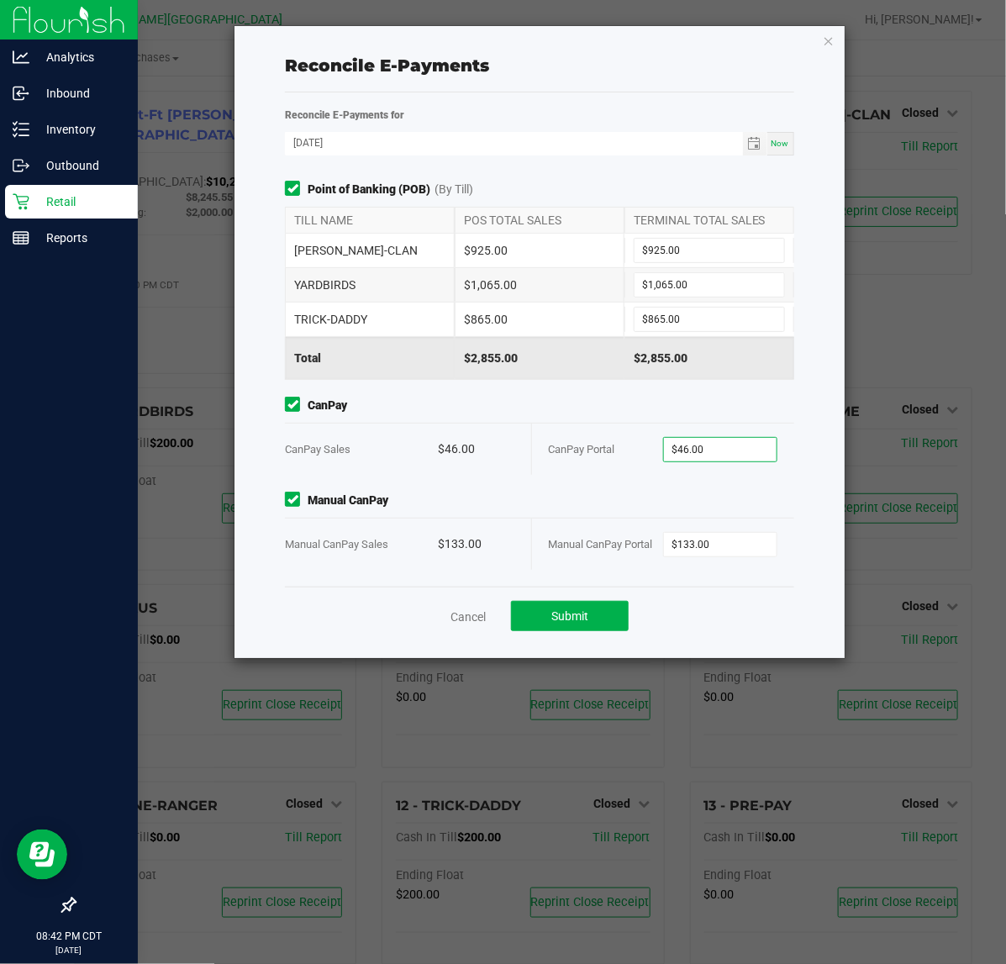
click at [651, 468] on div "CanPay Portal" at bounding box center [606, 448] width 114 height 51
click at [607, 607] on button "Submit" at bounding box center [570, 616] width 118 height 30
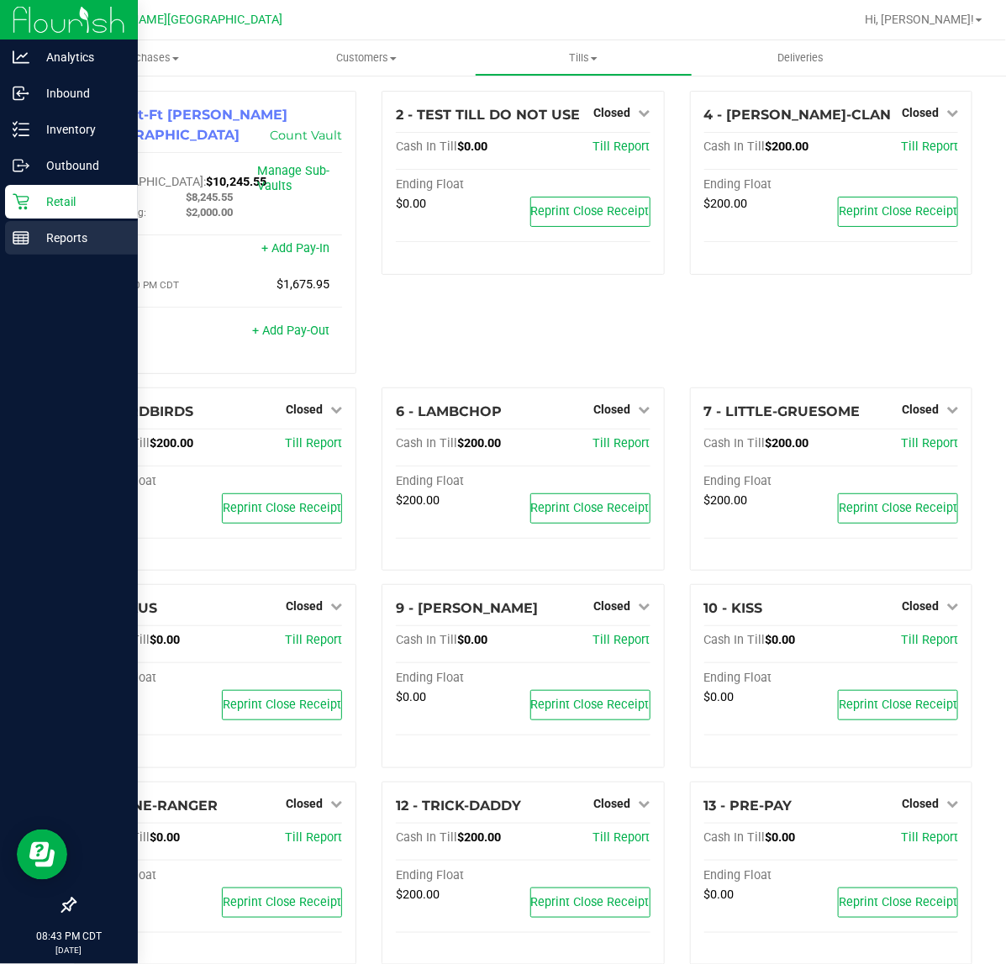
click at [30, 239] on p "Reports" at bounding box center [79, 238] width 101 height 20
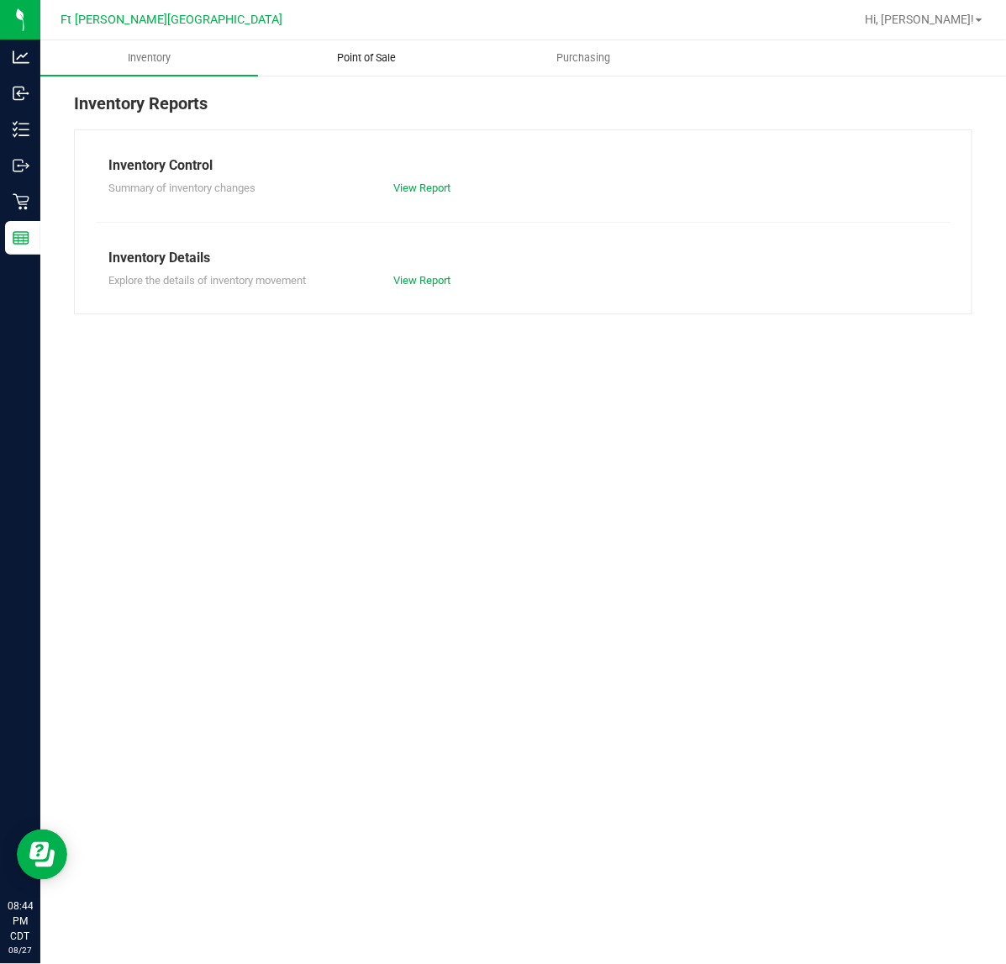
click at [400, 56] on span "Point of Sale" at bounding box center [366, 57] width 104 height 15
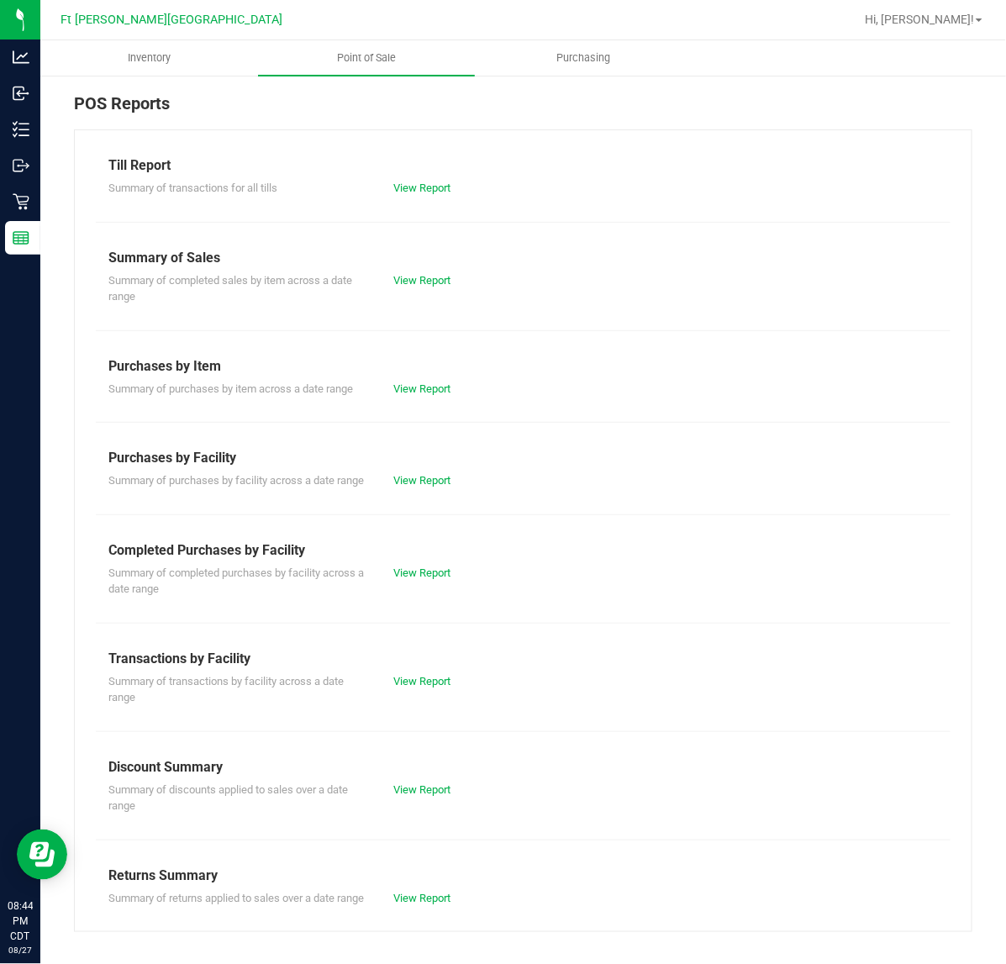
click at [403, 580] on div "Summary of completed purchases by facility across a date range View Report" at bounding box center [523, 578] width 854 height 37
click at [403, 579] on link "View Report" at bounding box center [421, 572] width 57 height 13
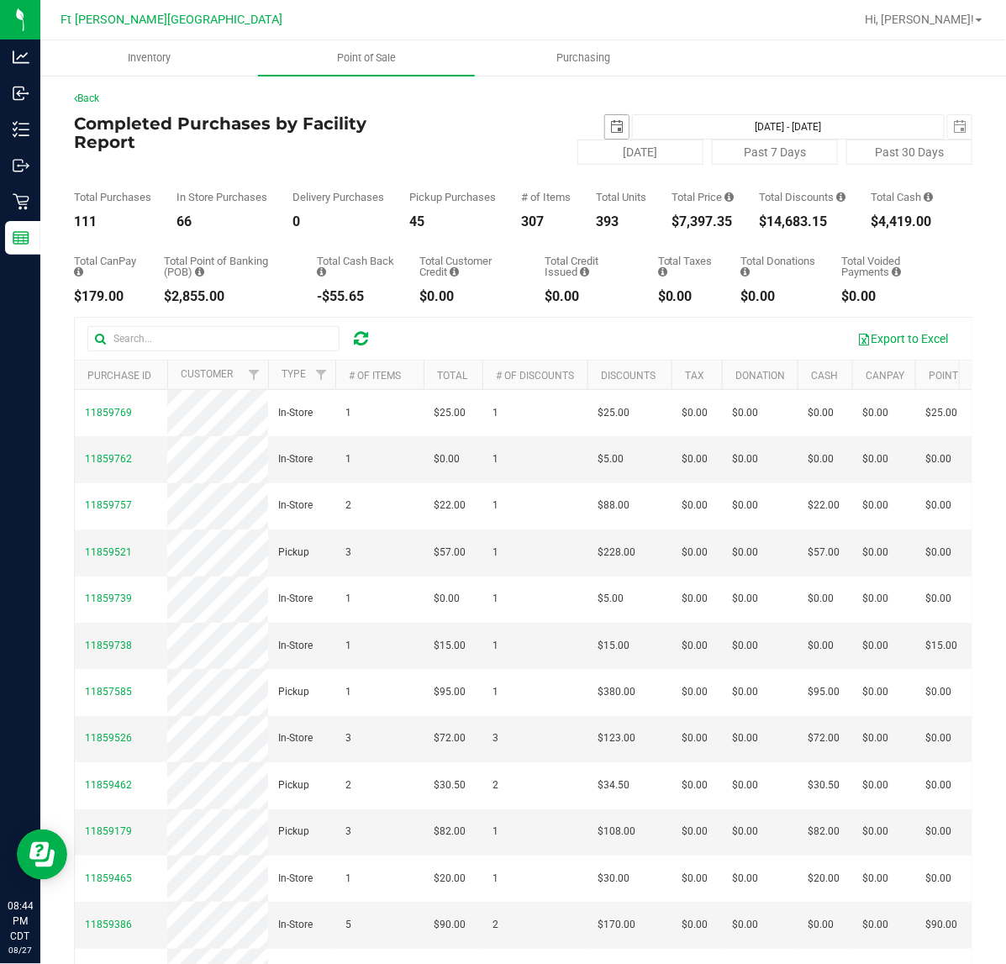
click at [610, 129] on span "select" at bounding box center [616, 126] width 13 height 13
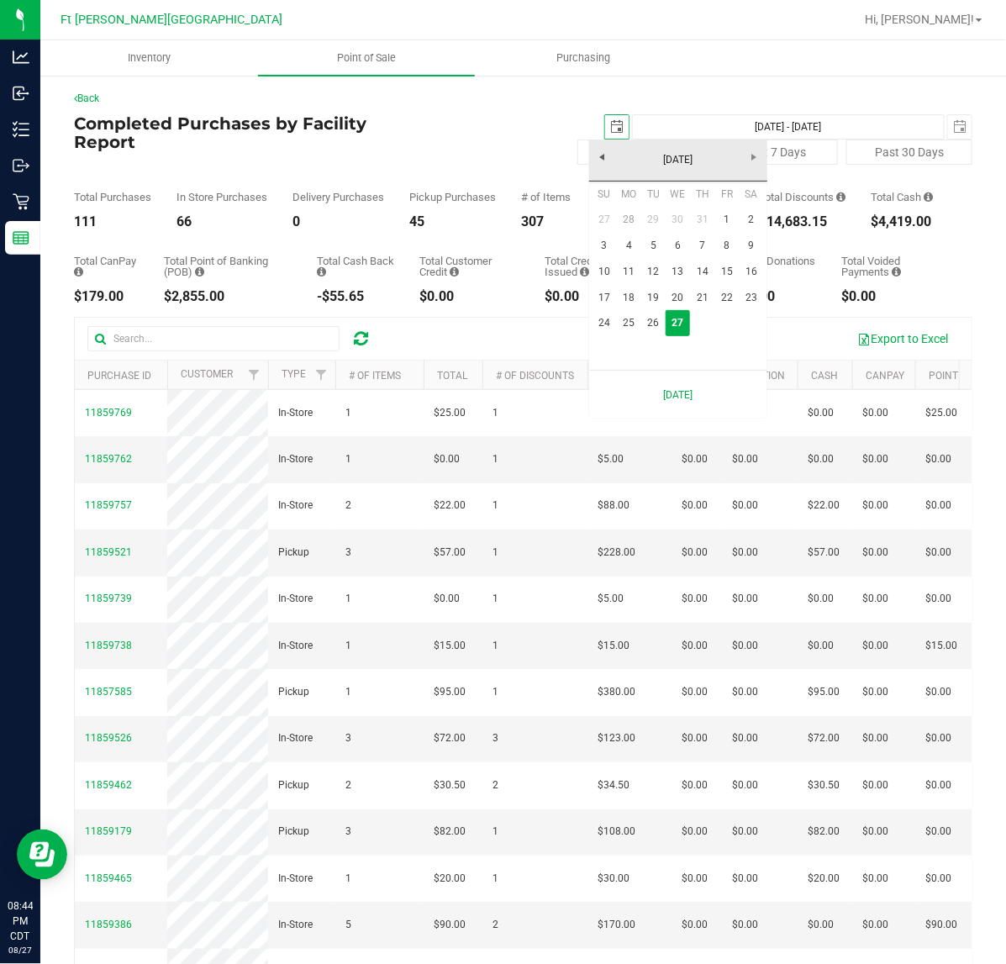
scroll to position [0, 42]
click at [606, 328] on link "24" at bounding box center [604, 323] width 24 height 26
type input "[DATE]"
type input "[DATE] - [DATE]"
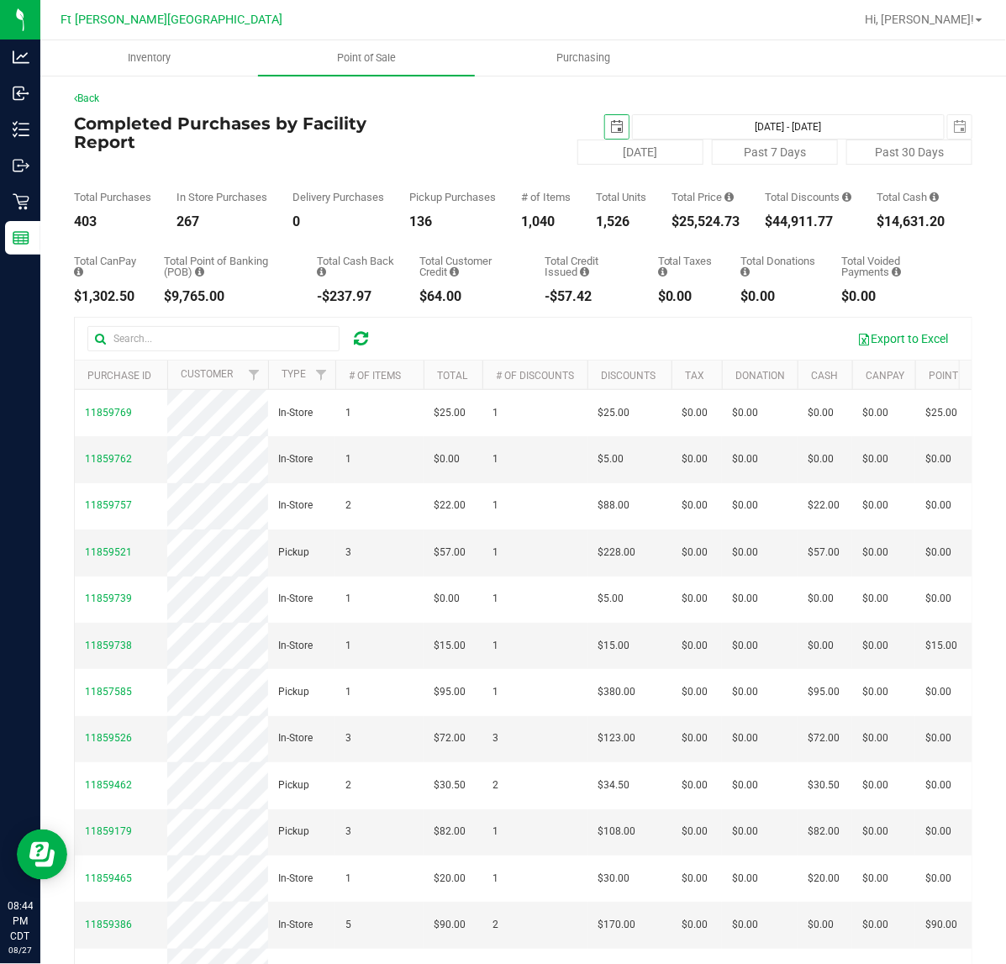
click at [605, 128] on span "select" at bounding box center [617, 127] width 24 height 24
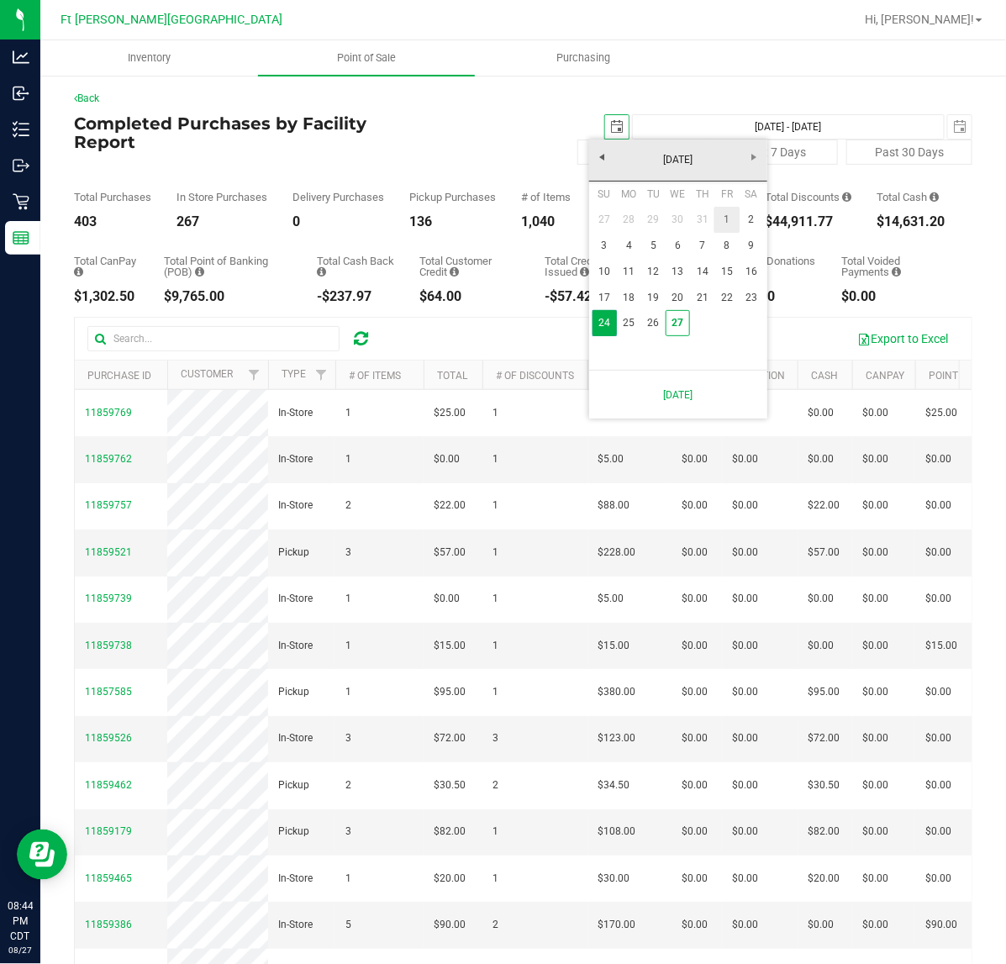
click at [722, 227] on link "1" at bounding box center [726, 220] width 24 height 26
type input "[DATE]"
type input "[DATE] - [DATE]"
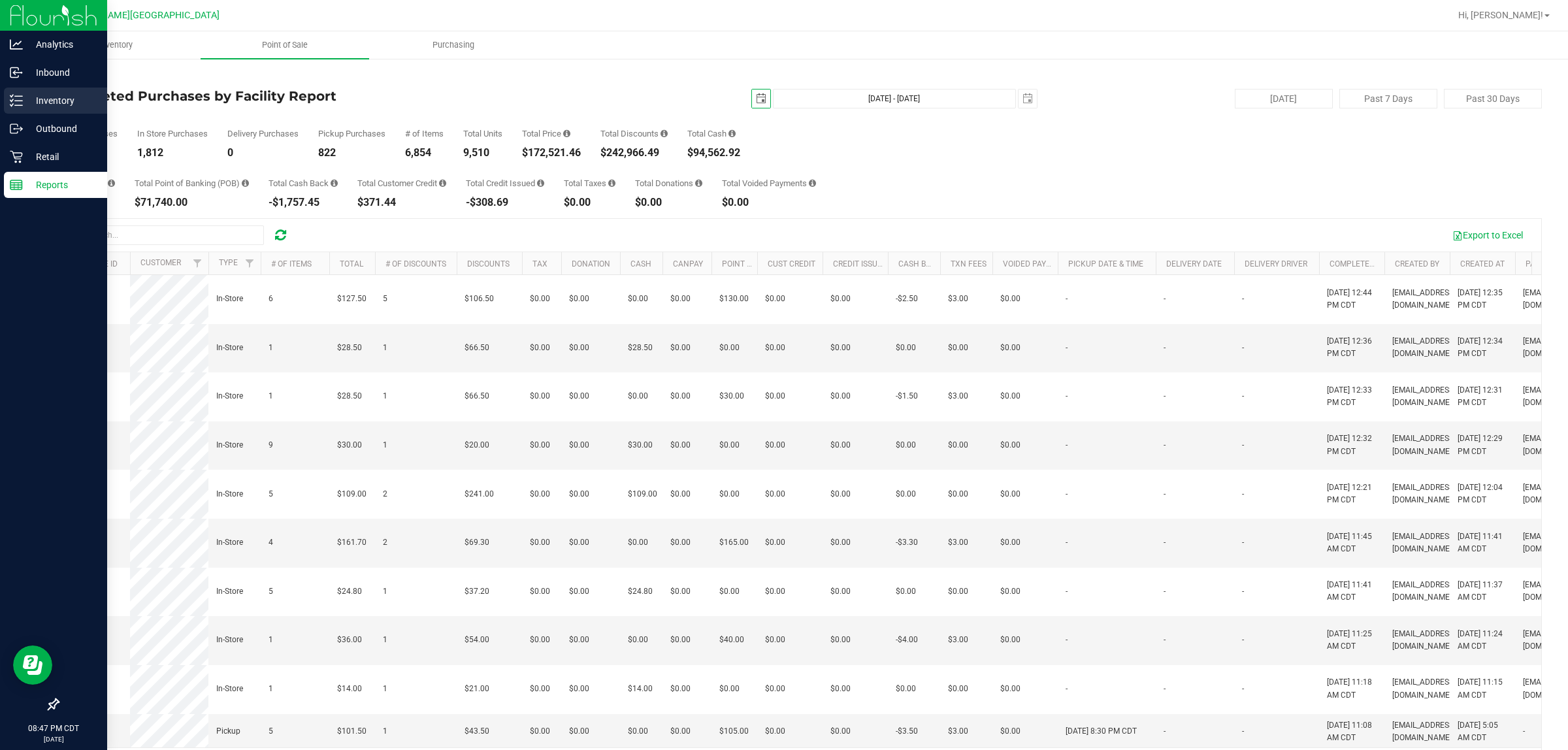
click at [24, 96] on p "Inventory" at bounding box center [61, 100] width 79 height 16
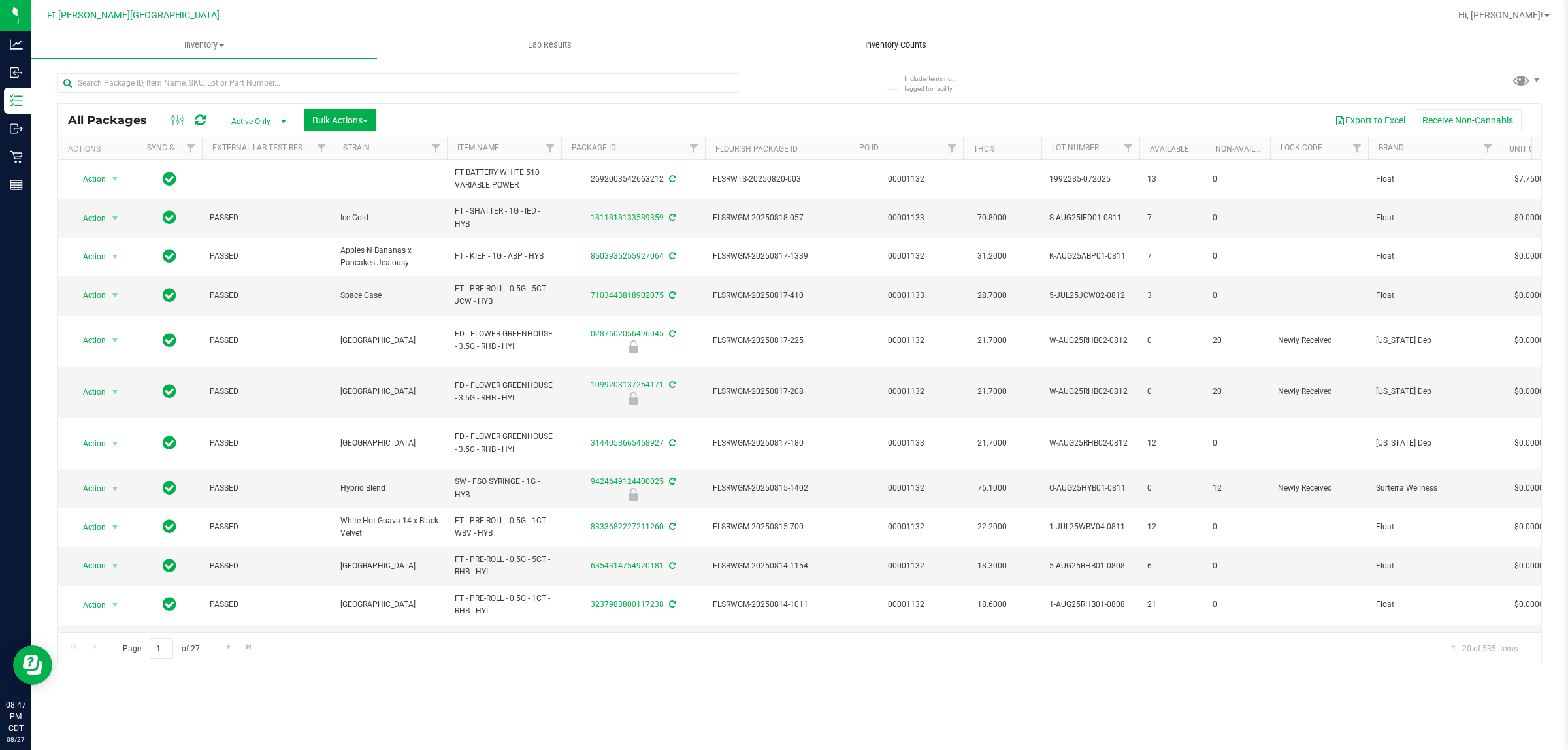
click at [912, 50] on span "Inventory Counts" at bounding box center [896, 44] width 96 height 12
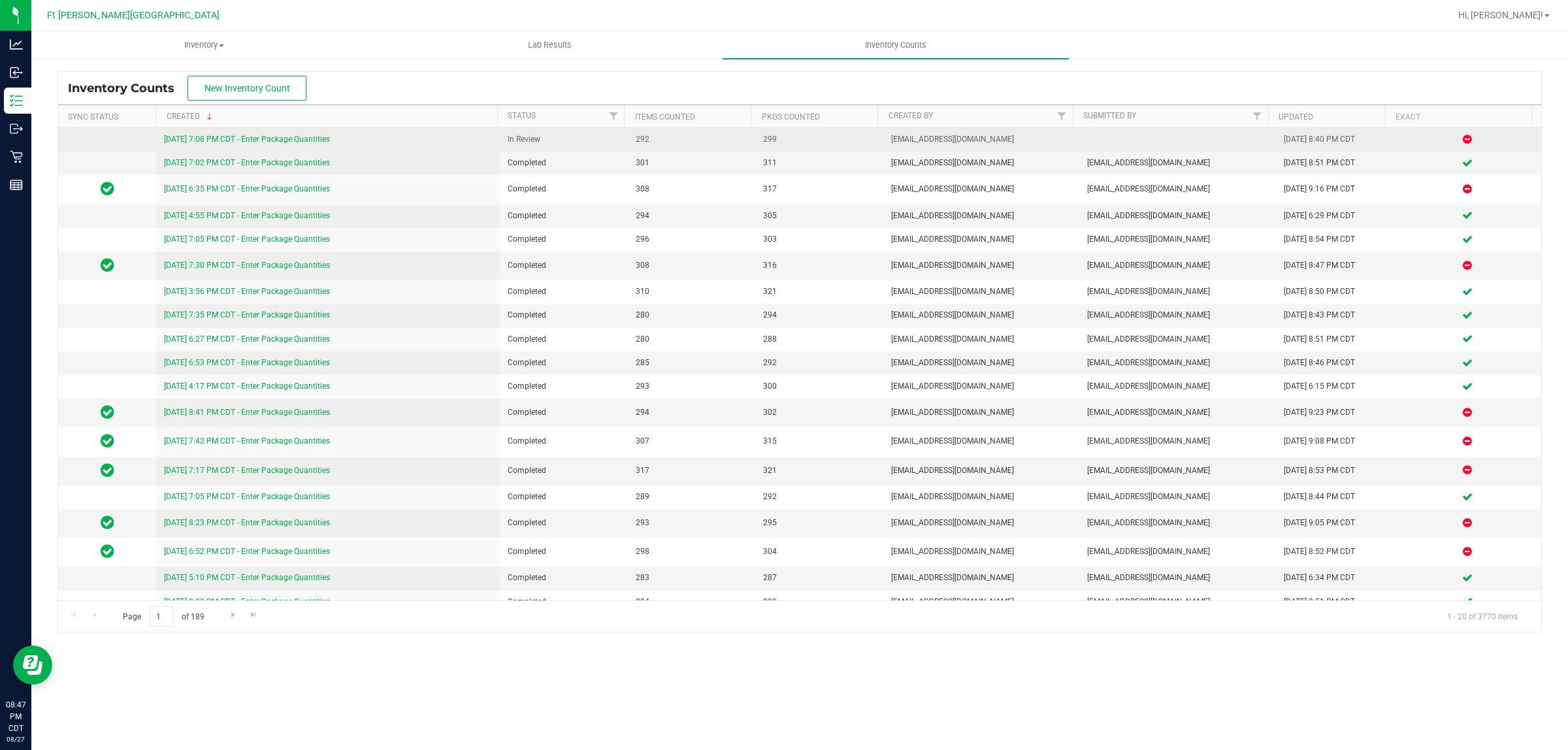
click at [219, 142] on link "[DATE] 7:08 PM CDT - Enter Package Quantities" at bounding box center [247, 139] width 166 height 9
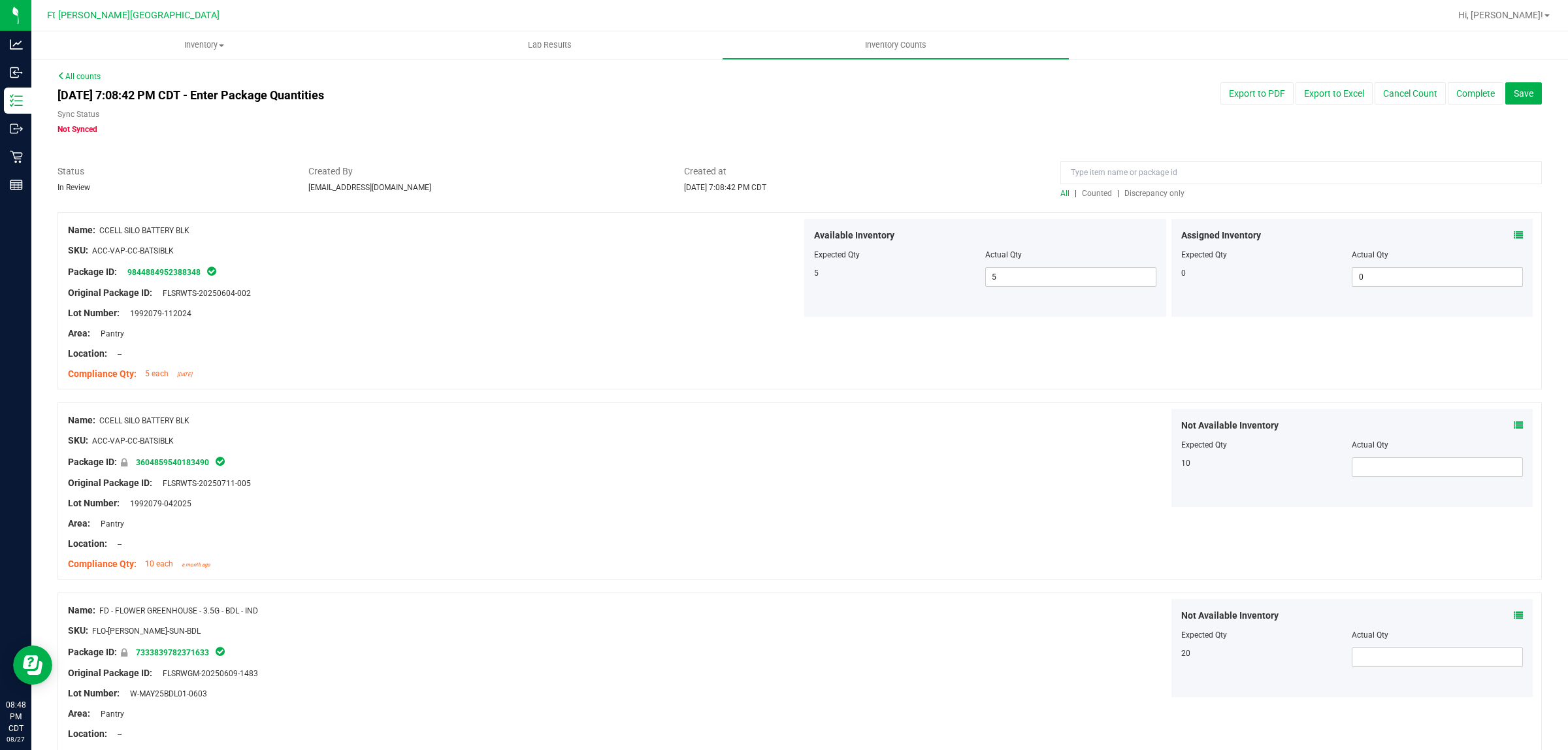
click at [1167, 184] on div at bounding box center [1300, 176] width 481 height 23
click at [1167, 198] on div "All | Counted | Discrepancy only" at bounding box center [1300, 193] width 481 height 12
click at [1164, 191] on span "Discrepancy only" at bounding box center [1154, 194] width 60 height 9
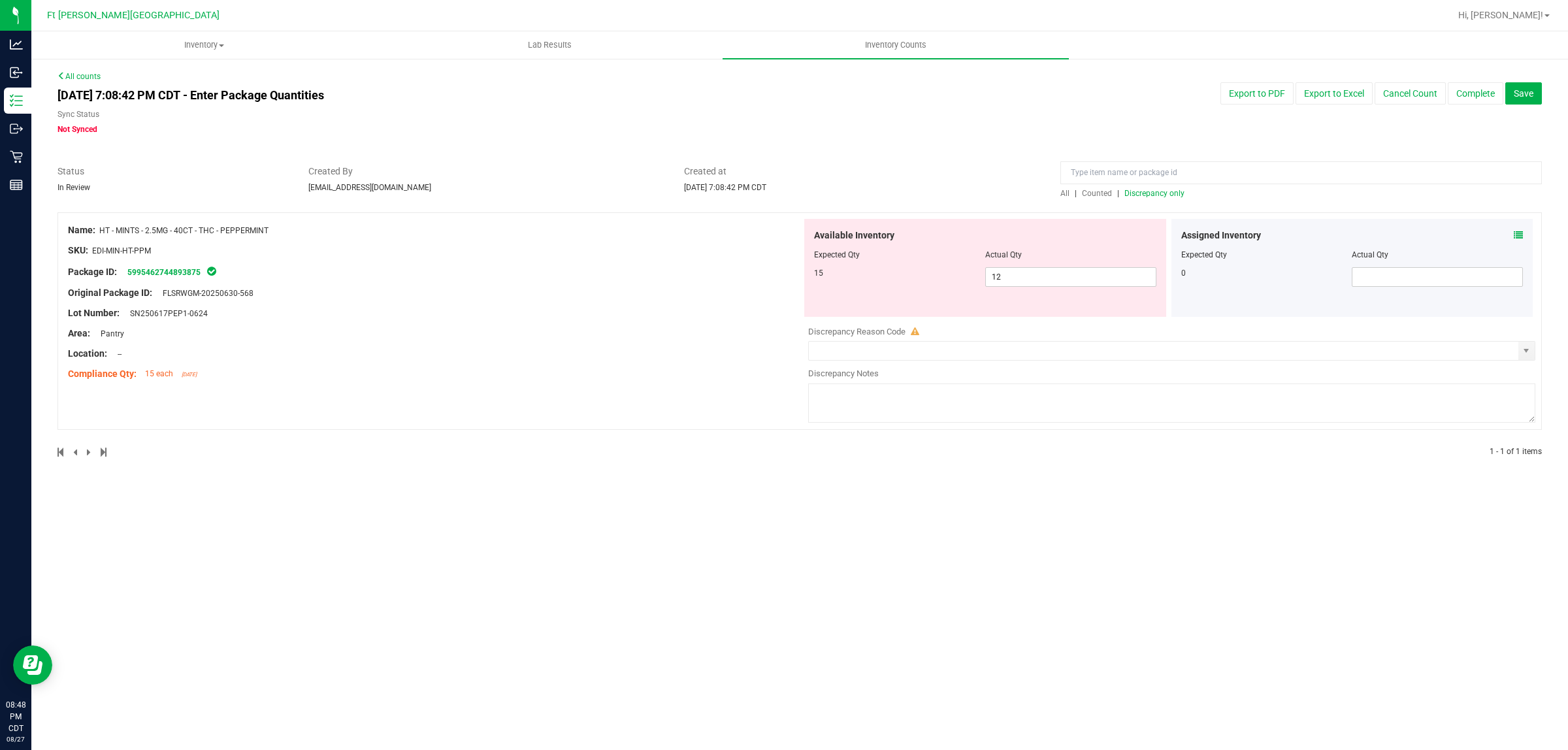
click at [1254, 233] on icon at bounding box center [1518, 236] width 9 height 9
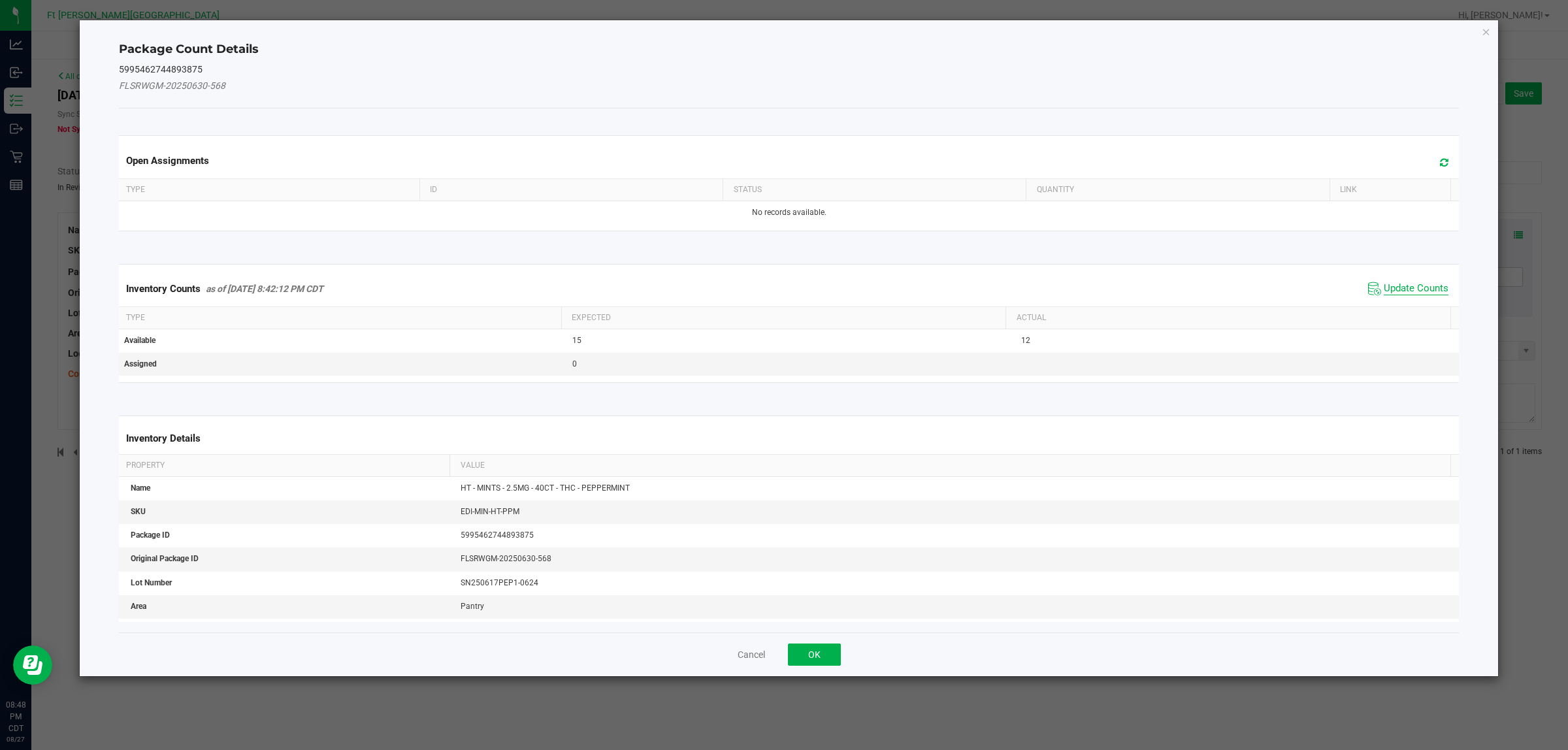
click at [1254, 289] on span "Update Counts" at bounding box center [1416, 289] width 65 height 13
click at [1254, 289] on span "Update Counts" at bounding box center [1416, 288] width 65 height 12
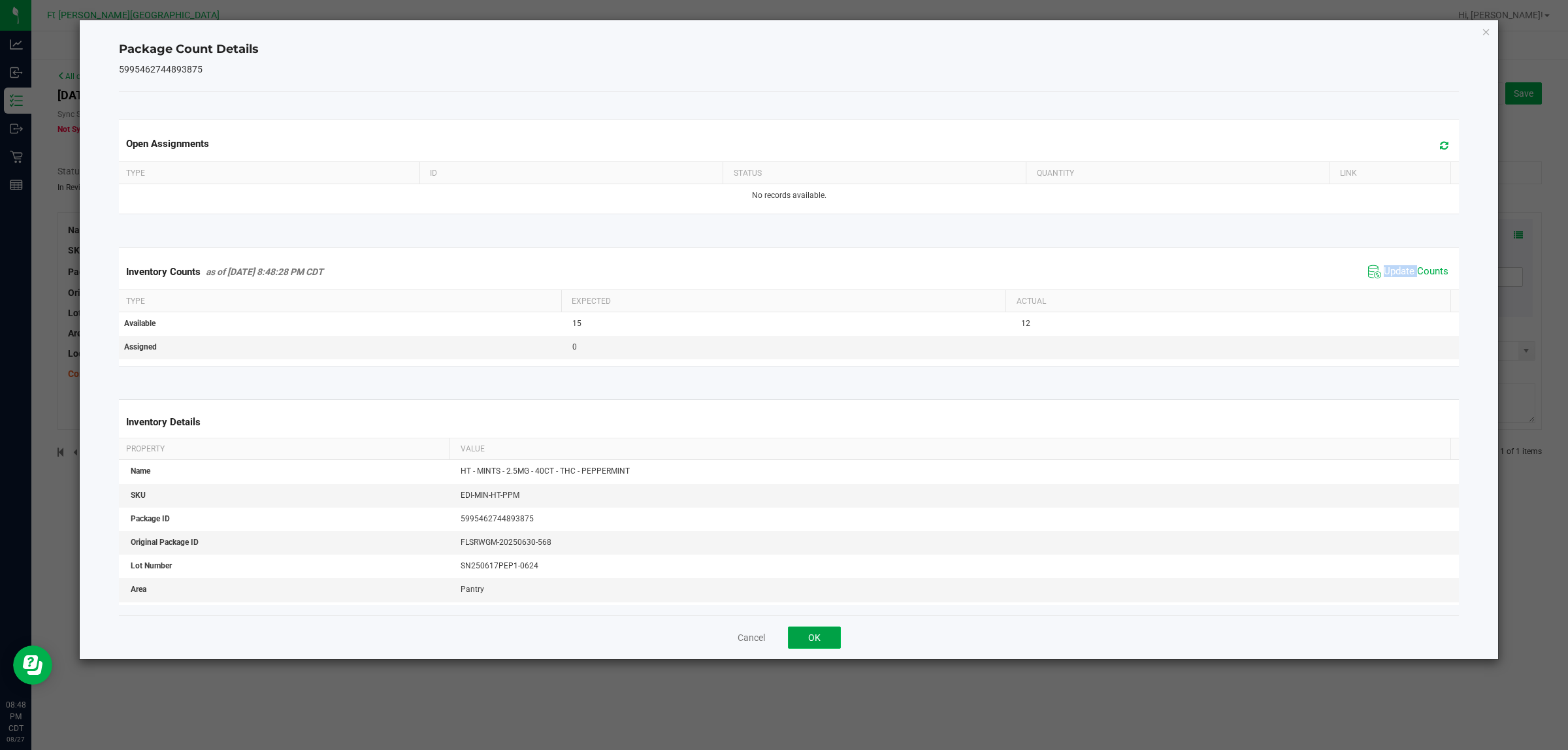
click at [818, 600] on button "OK" at bounding box center [814, 638] width 53 height 23
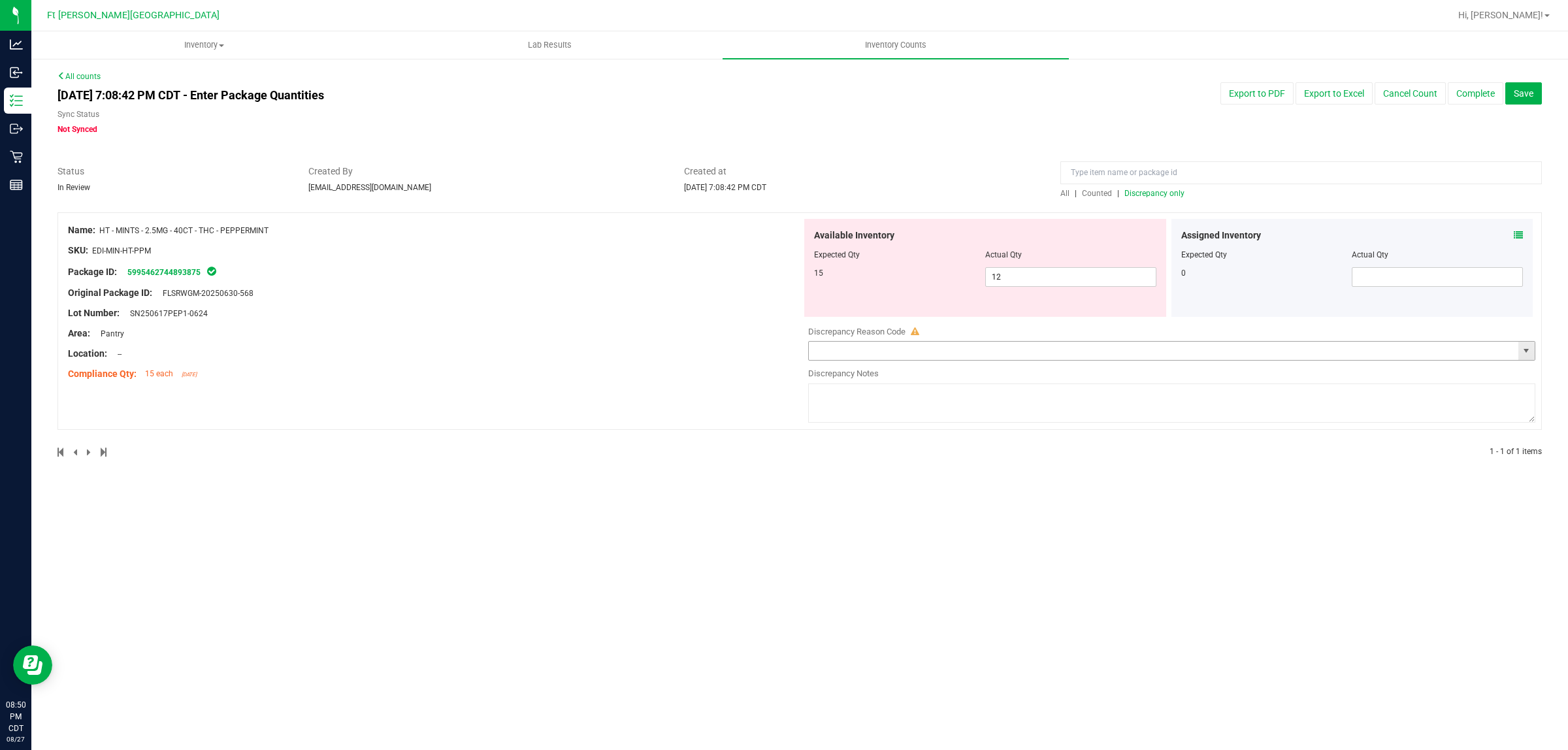
click at [1254, 349] on span "select" at bounding box center [1526, 350] width 10 height 10
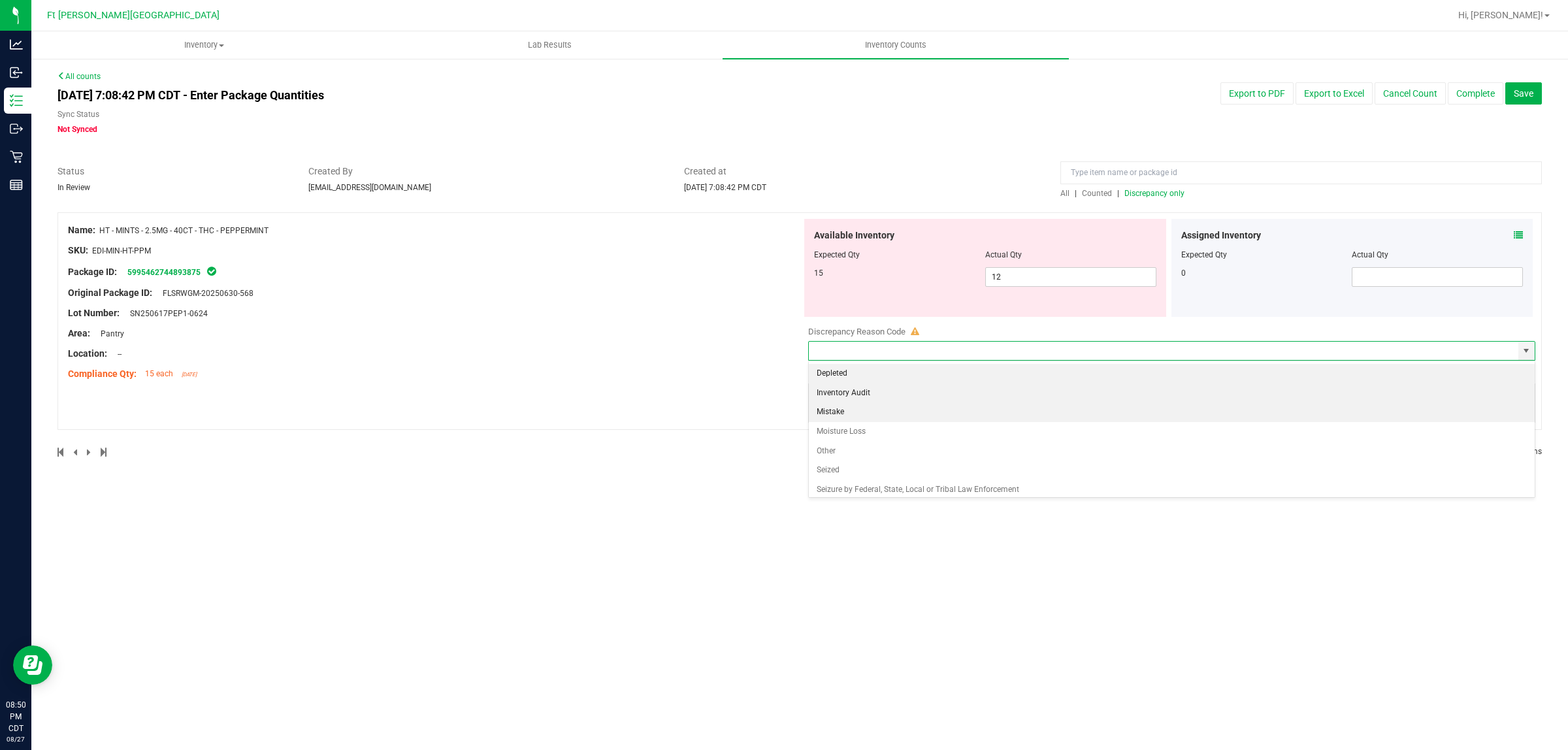
click at [923, 398] on li "Inventory Audit" at bounding box center [1171, 393] width 726 height 19
type input "Inventory Audit"
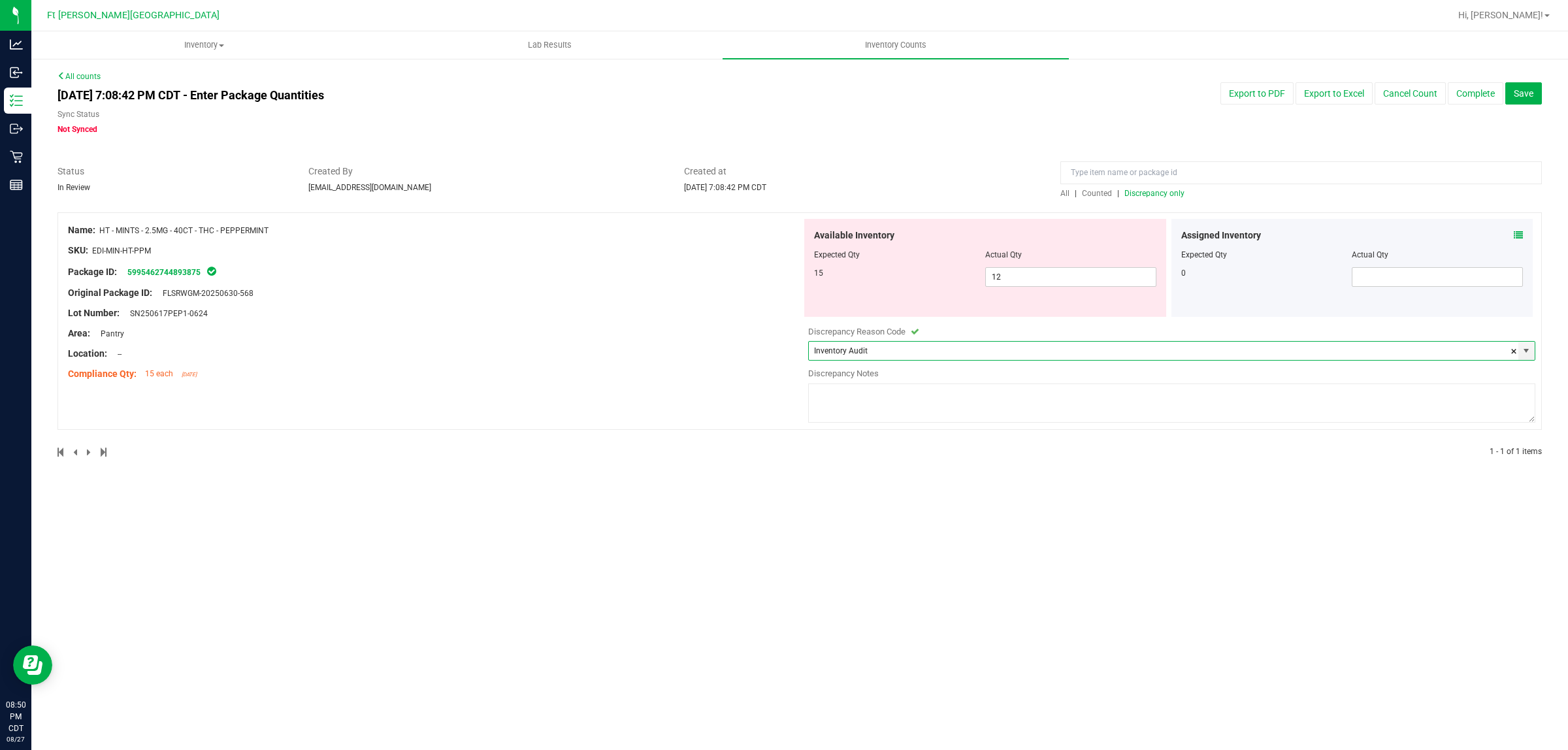
click at [922, 386] on textarea at bounding box center [1171, 403] width 727 height 39
type textarea "inventory count, miscount"
click at [1051, 373] on div "Discrepancy Notes" at bounding box center [1171, 373] width 727 height 13
click at [1254, 232] on icon at bounding box center [1518, 236] width 9 height 9
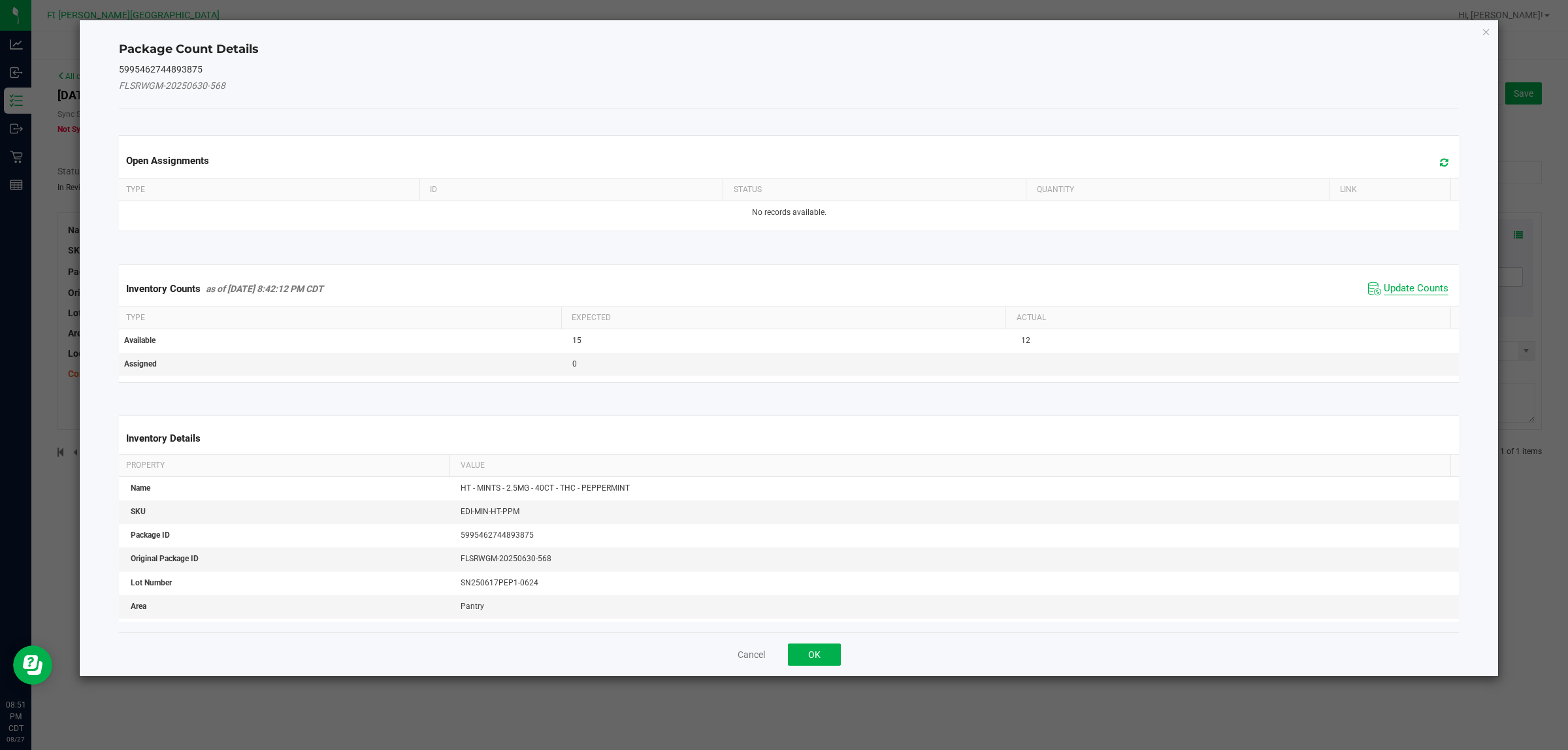
click at [1254, 289] on span "Update Counts" at bounding box center [1416, 289] width 65 height 13
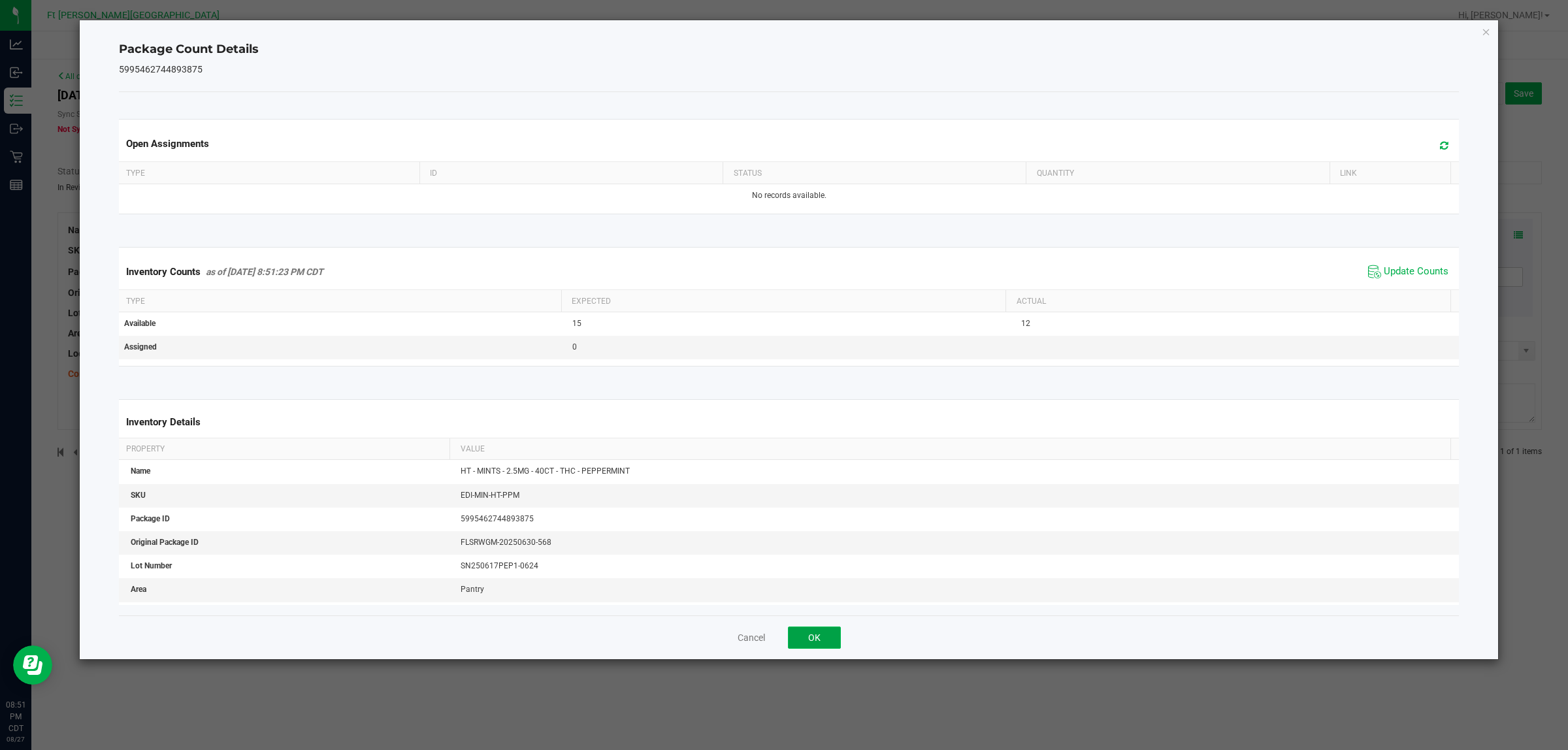
click at [839, 600] on button "OK" at bounding box center [814, 638] width 53 height 23
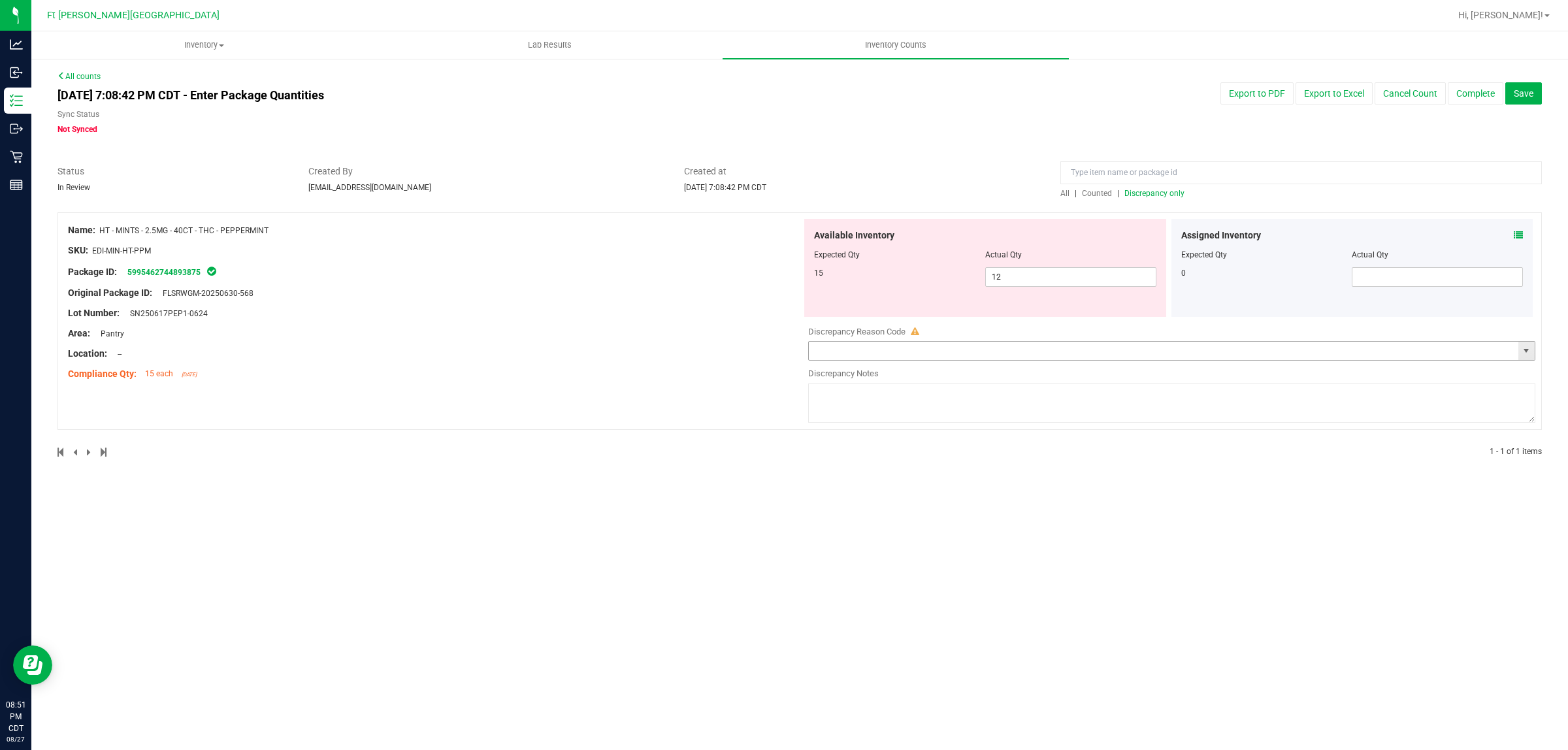
click at [1254, 352] on span "select" at bounding box center [1526, 350] width 10 height 10
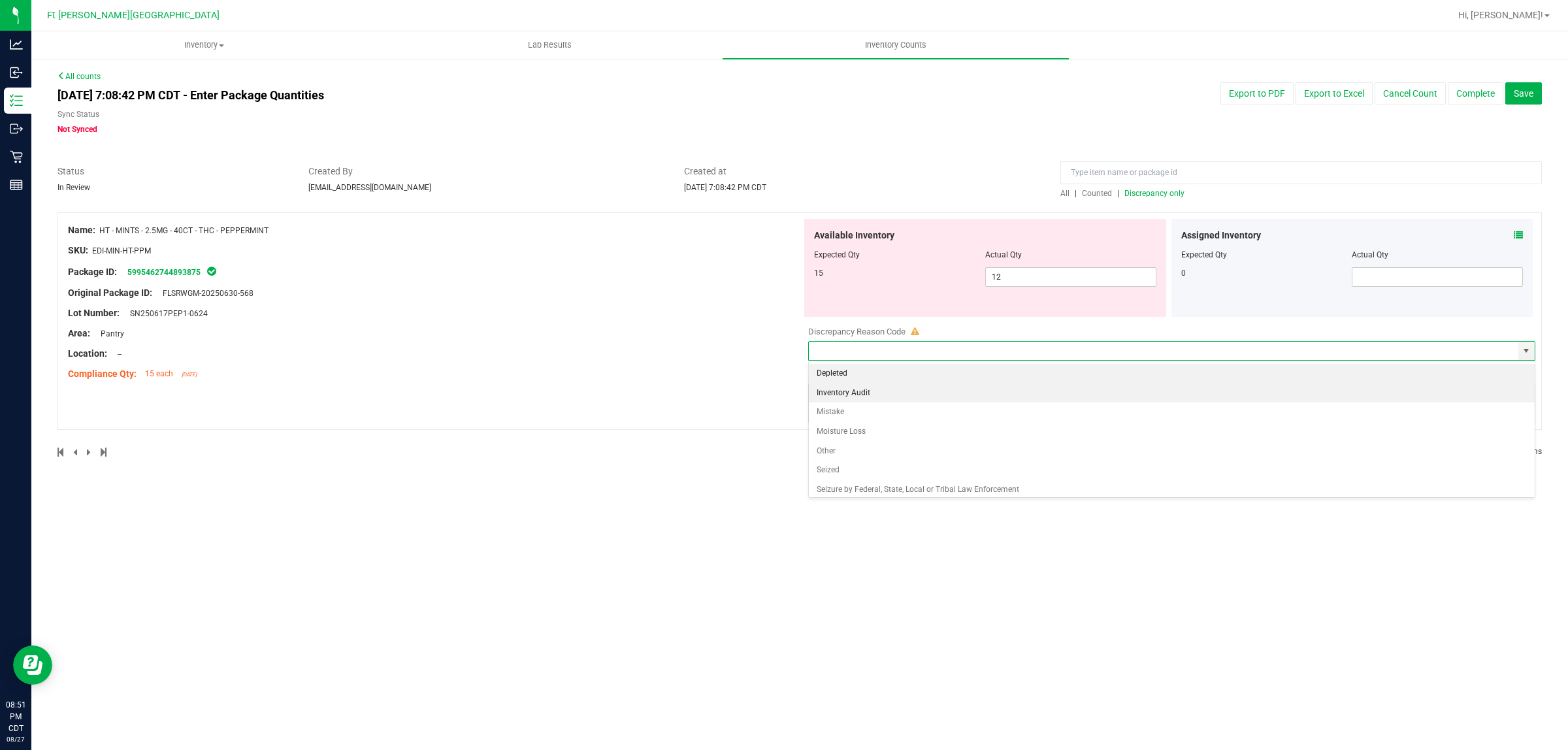
click at [889, 389] on li "Inventory Audit" at bounding box center [1171, 393] width 726 height 19
type input "Inventory Audit"
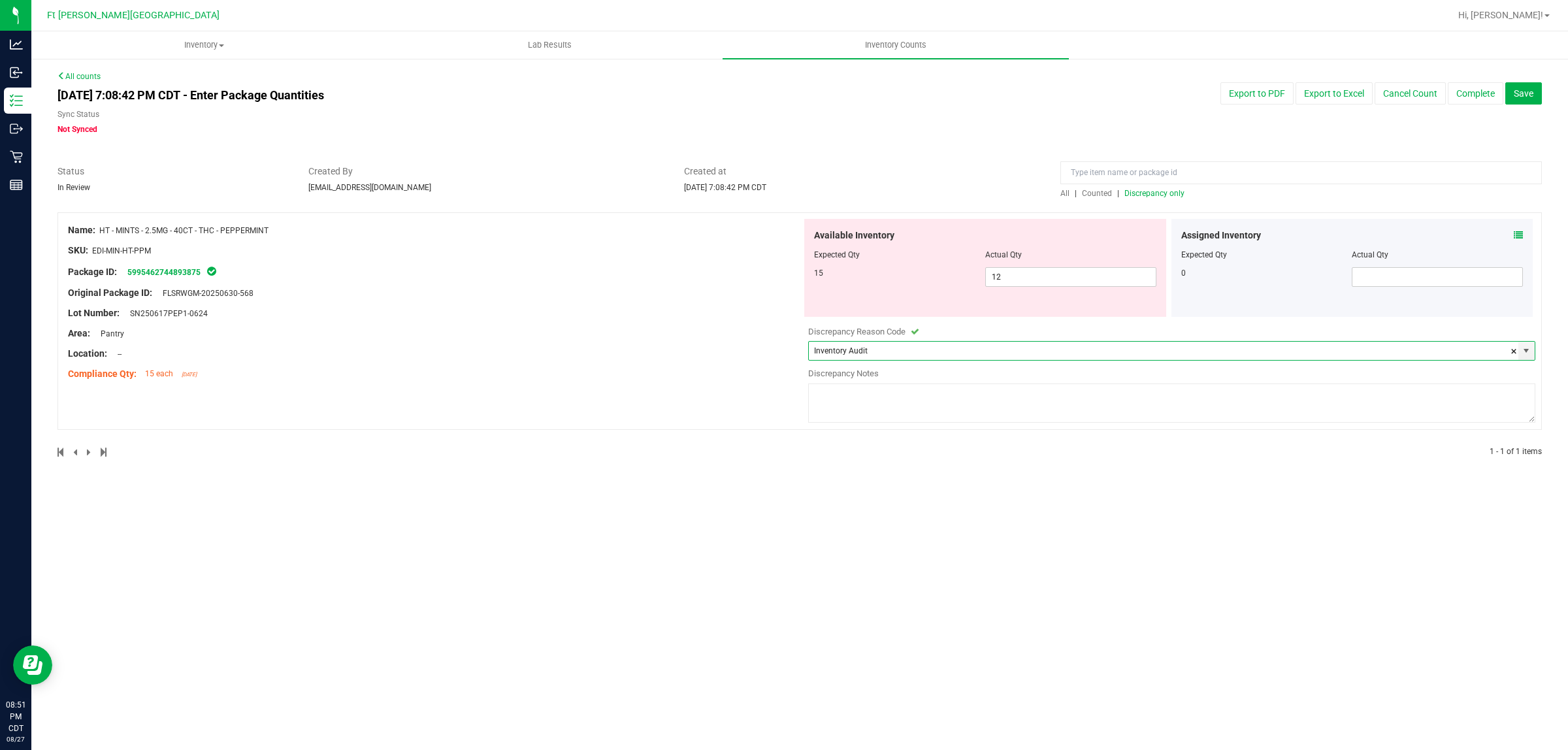
click at [889, 389] on textarea at bounding box center [1171, 403] width 727 height 39
type textarea "Miscount, inventory count"
click at [1254, 92] on button "Complete" at bounding box center [1475, 93] width 55 height 23
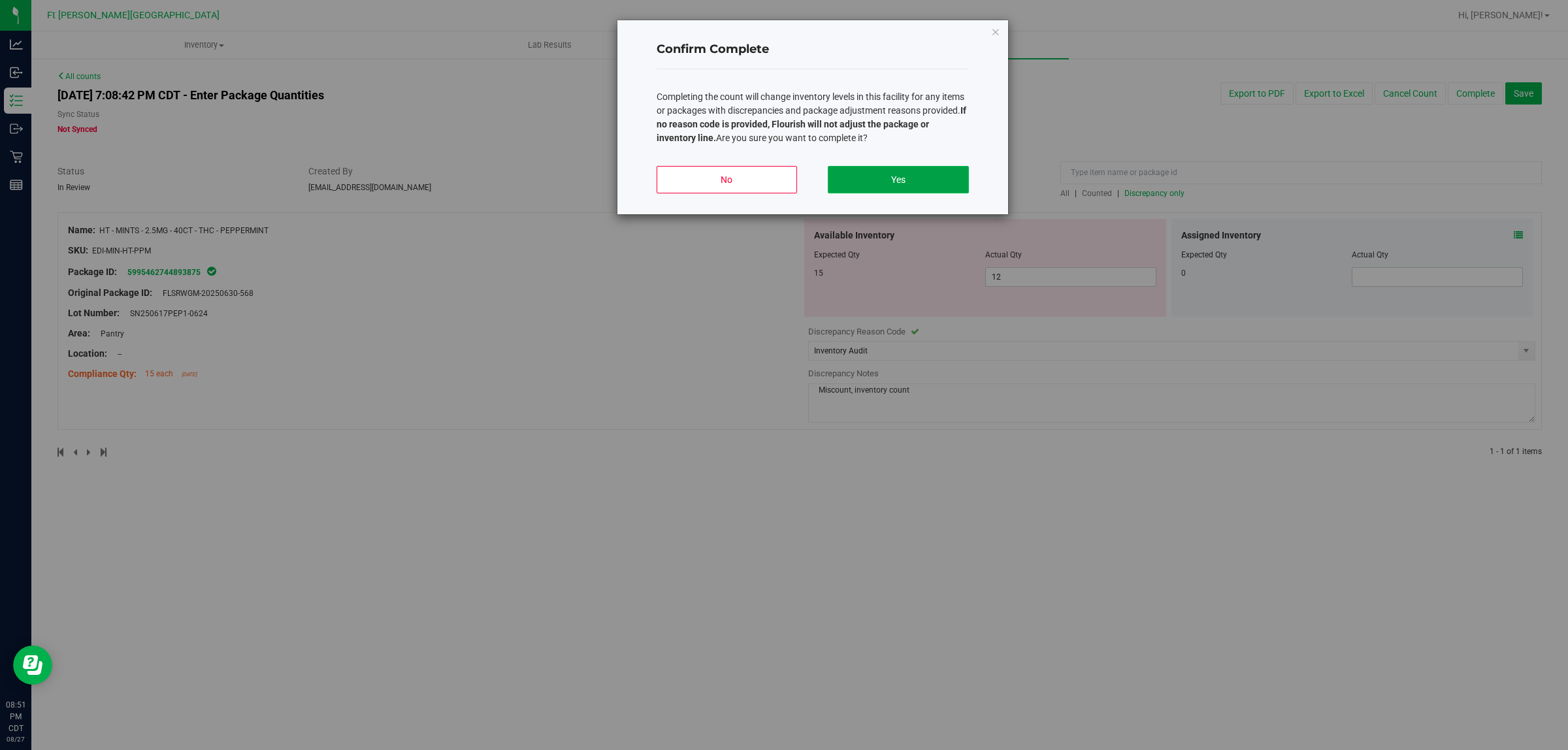
click at [947, 169] on button "Yes" at bounding box center [898, 179] width 141 height 27
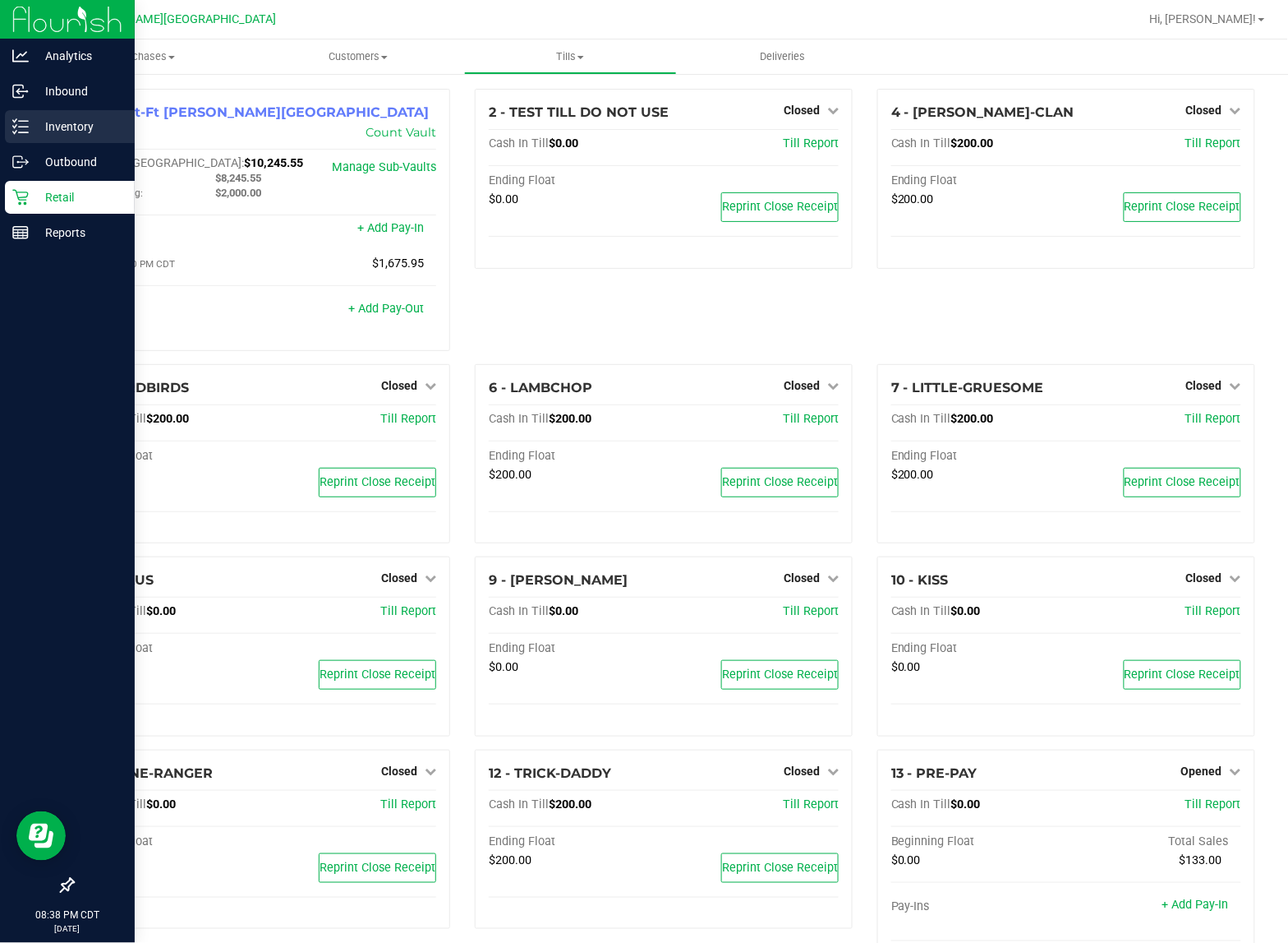
click at [27, 112] on div "Inventory" at bounding box center [69, 127] width 130 height 33
click at [29, 112] on div "Inventory" at bounding box center [69, 127] width 130 height 33
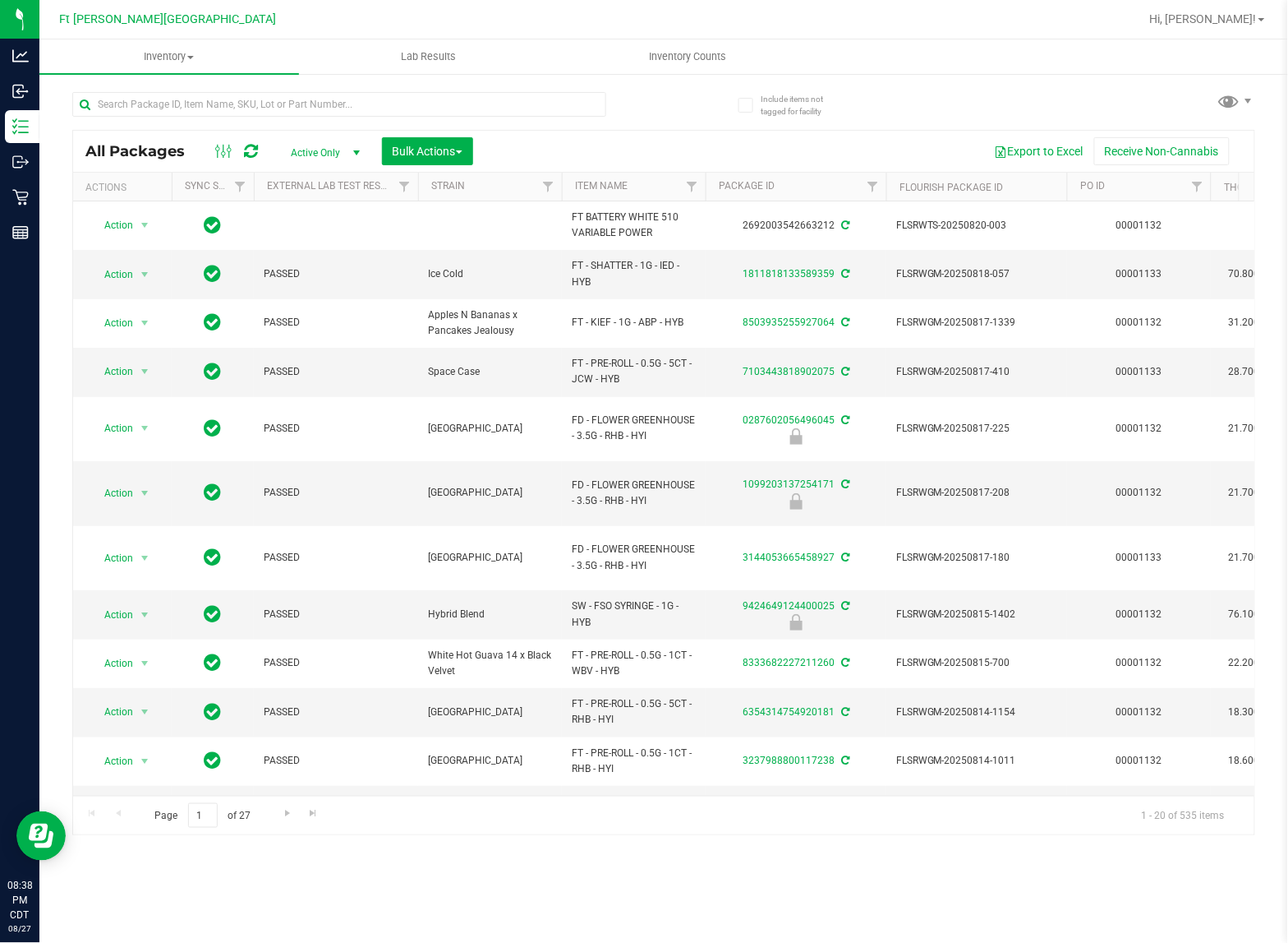
click at [676, 33] on div at bounding box center [717, 19] width 845 height 32
click at [675, 46] on uib-tab-heading "Inventory Counts" at bounding box center [688, 57] width 258 height 33
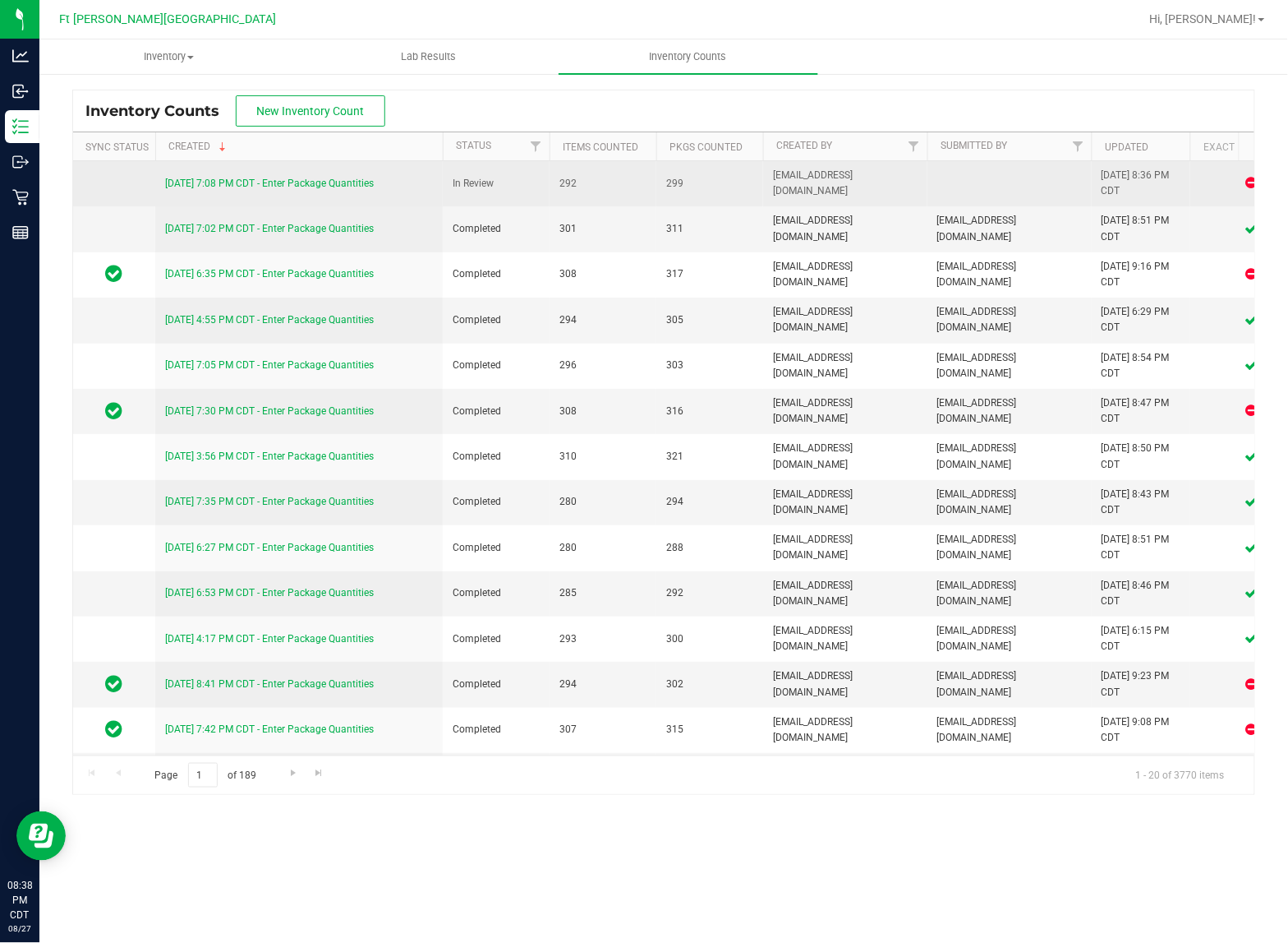
click at [212, 174] on td "[DATE] 7:08 PM CDT - Enter Package Quantities" at bounding box center [299, 184] width 288 height 45
click at [214, 181] on link "[DATE] 7:08 PM CDT - Enter Package Quantities" at bounding box center [269, 183] width 208 height 12
